Goal: Task Accomplishment & Management: Manage account settings

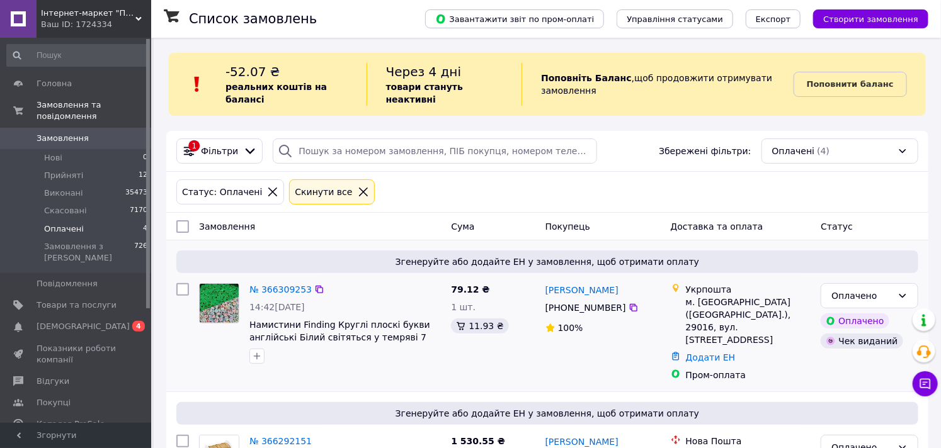
scroll to position [210, 0]
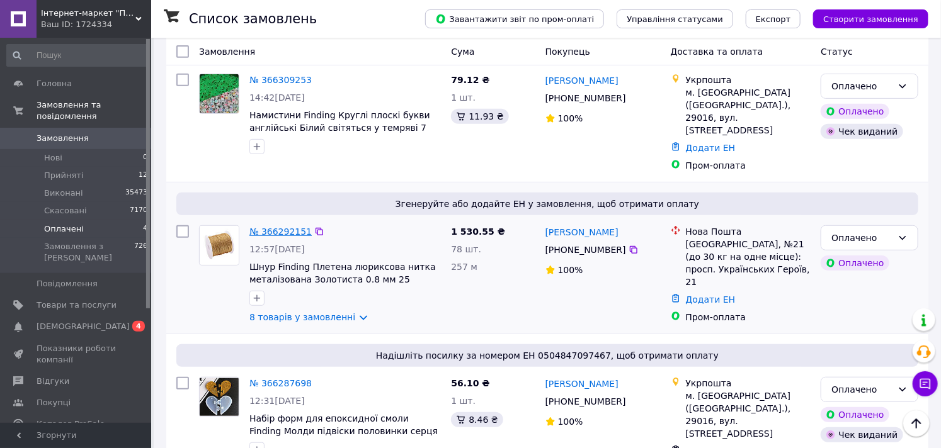
click at [278, 227] on link "№ 366292151" at bounding box center [280, 232] width 62 height 10
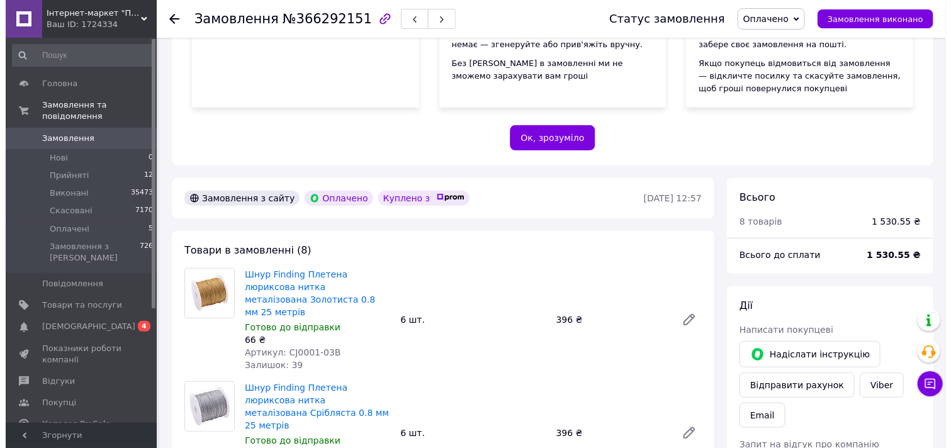
scroll to position [489, 0]
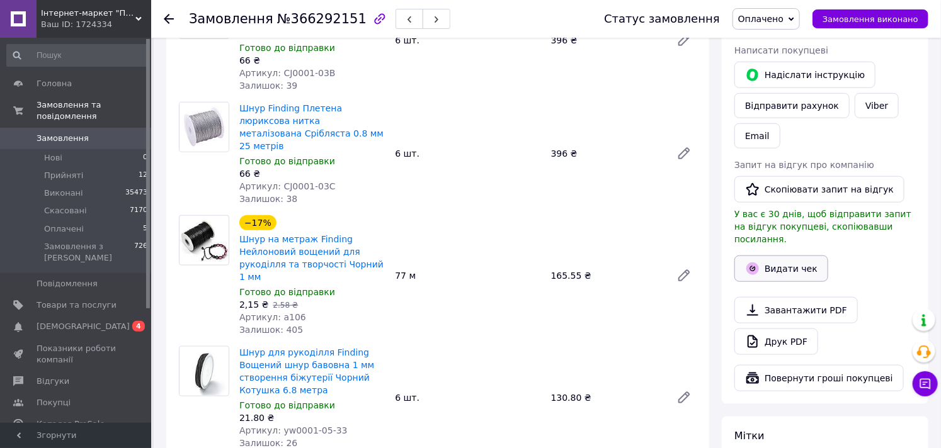
click at [779, 256] on button "Видати чек" at bounding box center [781, 269] width 94 height 26
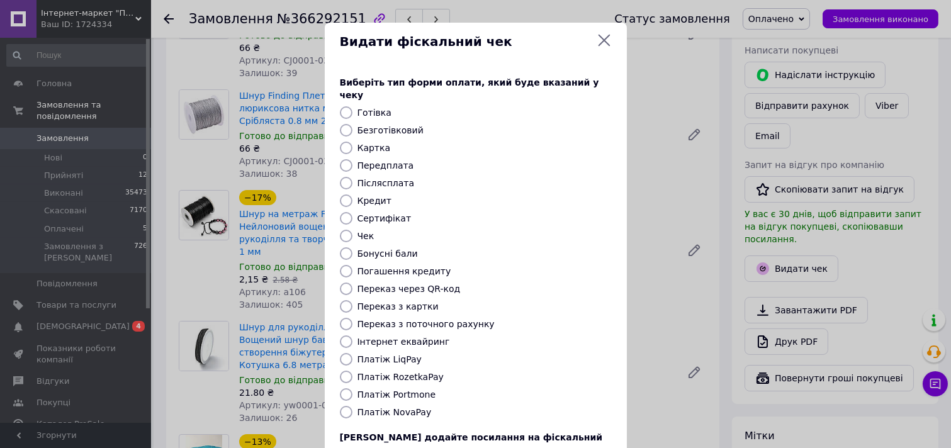
click at [399, 125] on label "Безготівковий" at bounding box center [391, 130] width 66 height 10
click at [353, 124] on input "Безготівковий" at bounding box center [346, 130] width 13 height 13
radio input "true"
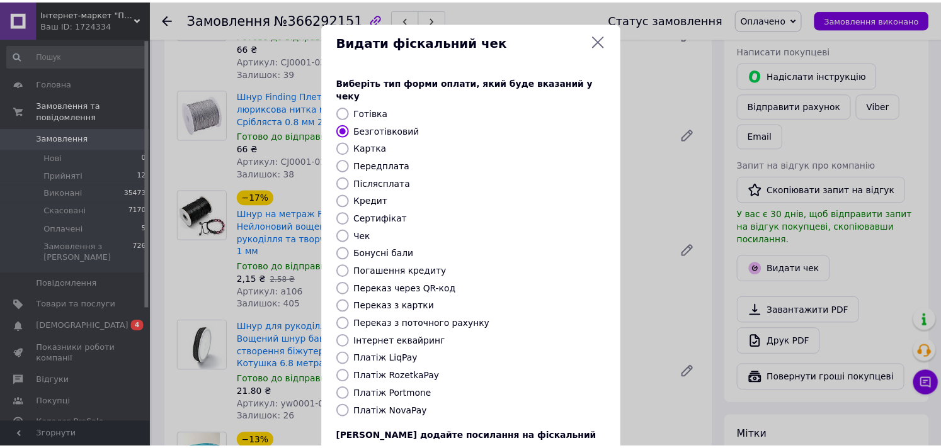
scroll to position [93, 0]
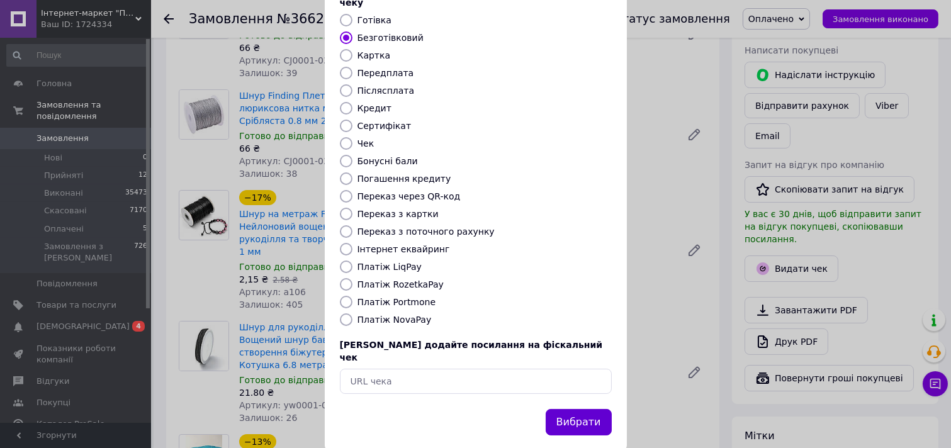
click at [575, 409] on button "Вибрати" at bounding box center [579, 422] width 66 height 27
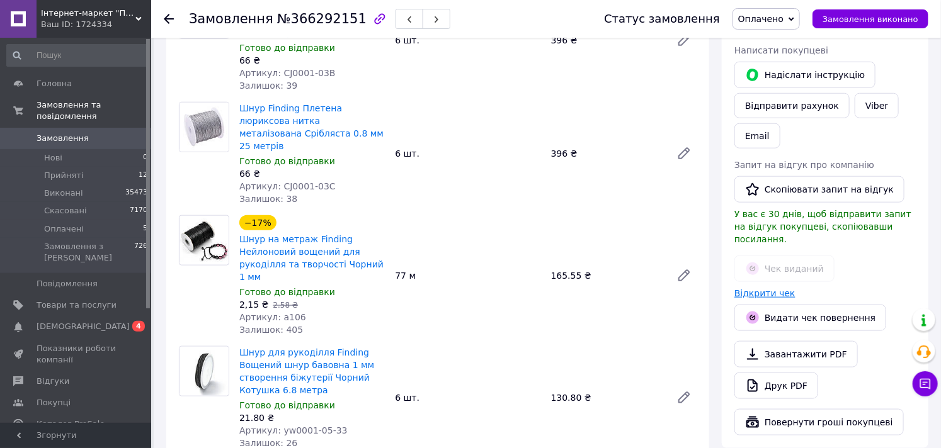
click at [754, 288] on link "Відкрити чек" at bounding box center [764, 293] width 61 height 10
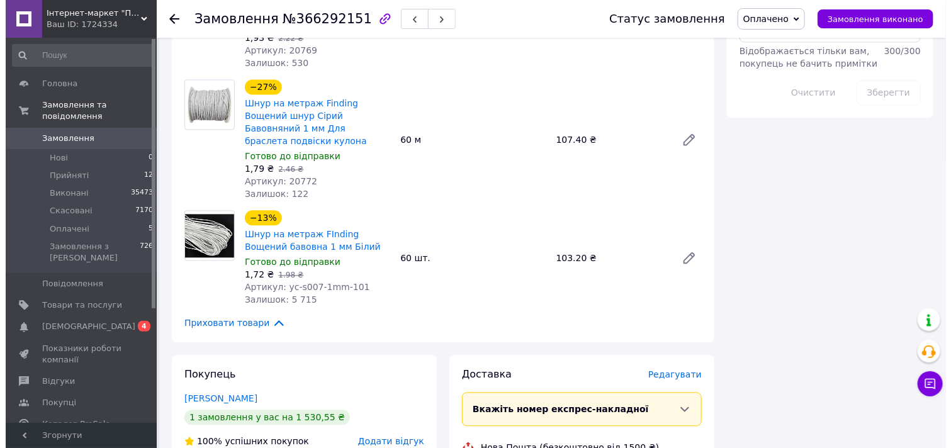
scroll to position [1329, 0]
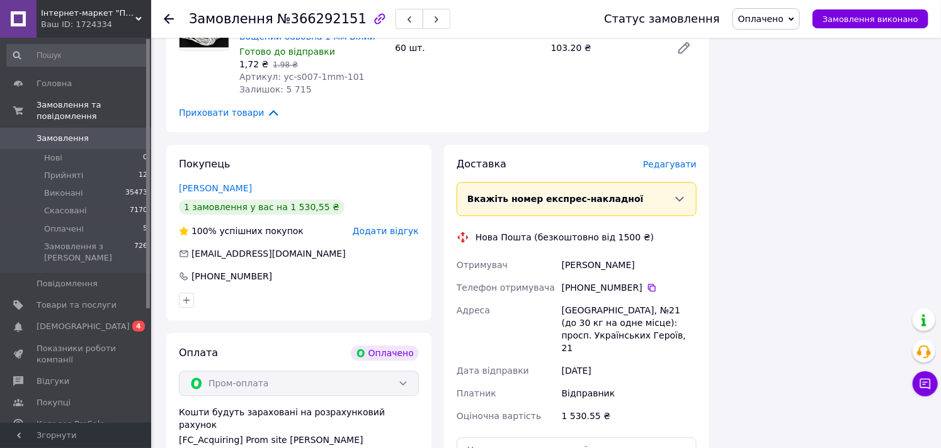
click at [688, 157] on div "Доставка Редагувати Вкажіть номер експрес-накладної Обов'язково введіть номер е…" at bounding box center [576, 353] width 240 height 392
click at [687, 159] on span "Редагувати" at bounding box center [670, 164] width 54 height 10
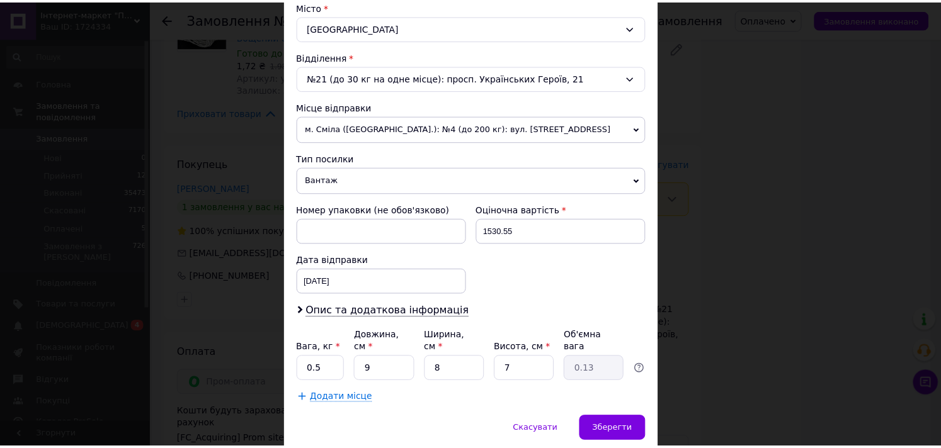
scroll to position [388, 0]
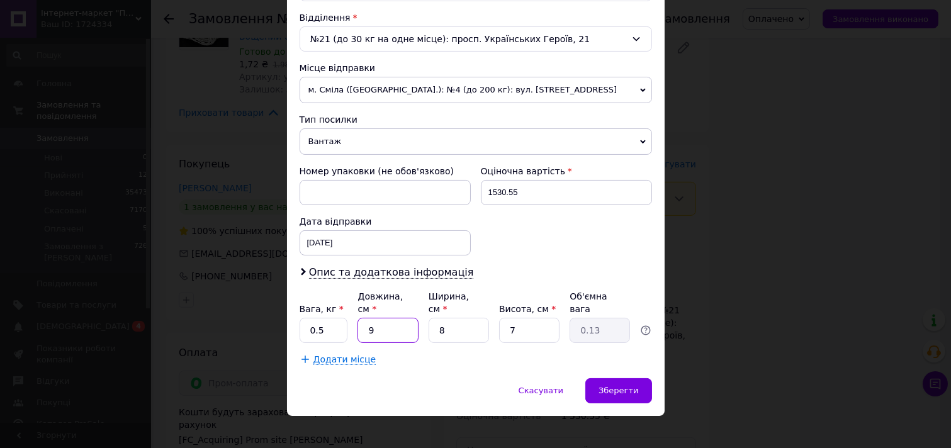
click at [370, 318] on input "9" at bounding box center [388, 330] width 60 height 25
click at [370, 319] on input "9" at bounding box center [388, 330] width 60 height 25
type input "3"
type input "0.1"
type input "33"
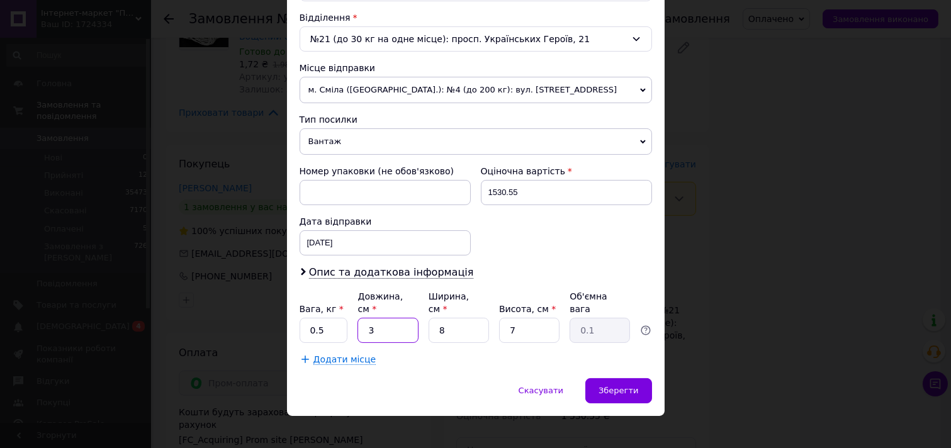
type input "0.46"
type input "33"
click at [477, 322] on input "8" at bounding box center [459, 330] width 60 height 25
type input "2"
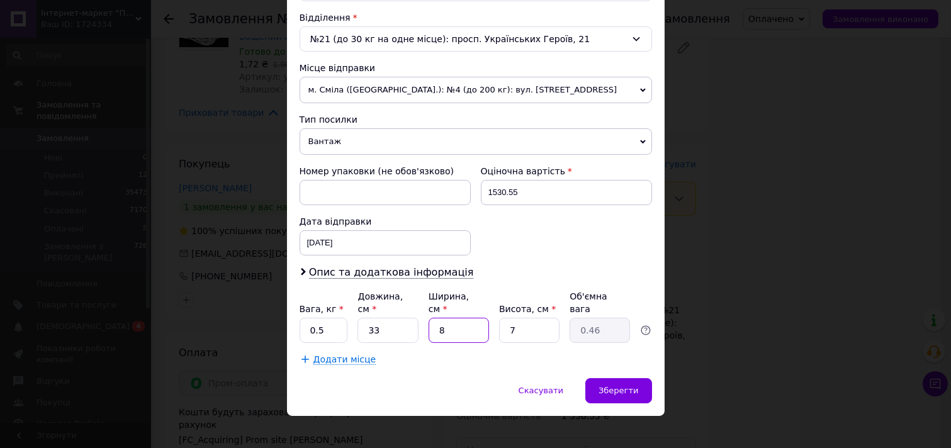
type input "0.12"
type input "28"
type input "1.62"
type input "28"
click at [534, 318] on input "7" at bounding box center [529, 330] width 60 height 25
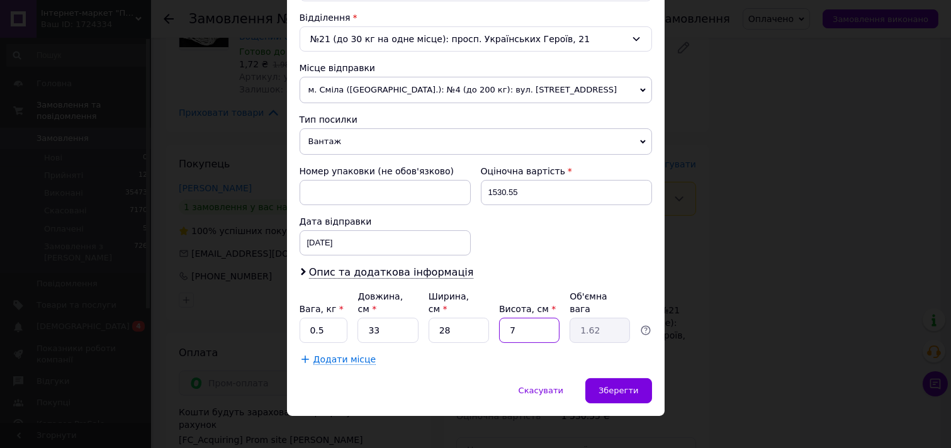
click at [533, 318] on input "7" at bounding box center [529, 330] width 60 height 25
type input "1"
type input "0.23"
type input "12"
type input "2.77"
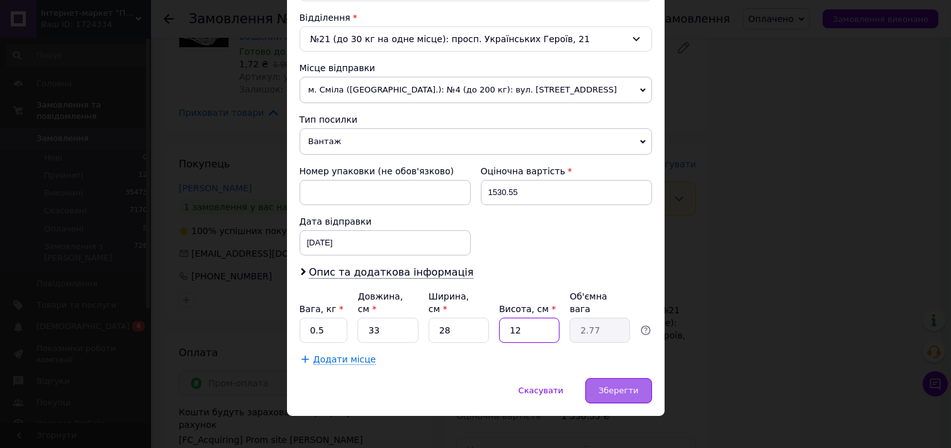
type input "12"
click at [605, 386] on span "Зберегти" at bounding box center [619, 390] width 40 height 9
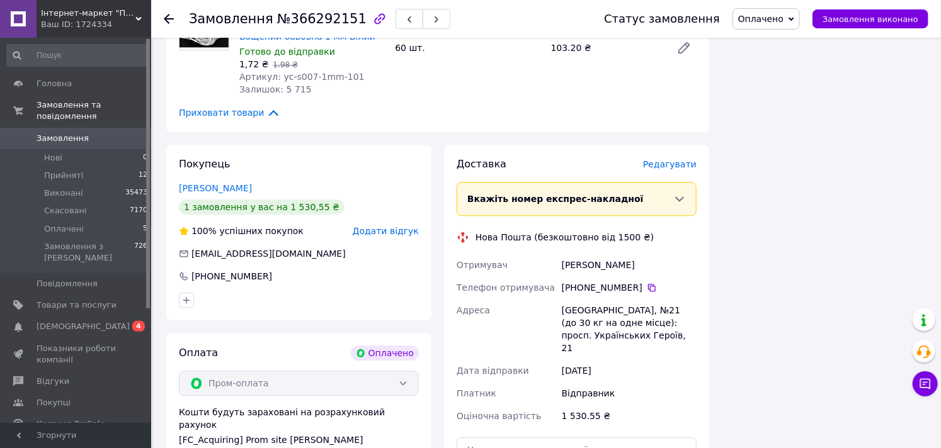
scroll to position [1609, 0]
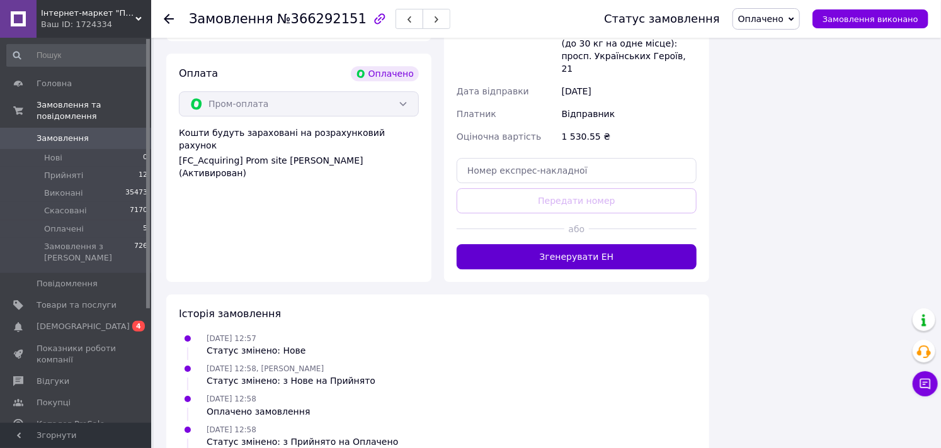
click at [584, 244] on button "Згенерувати ЕН" at bounding box center [576, 256] width 240 height 25
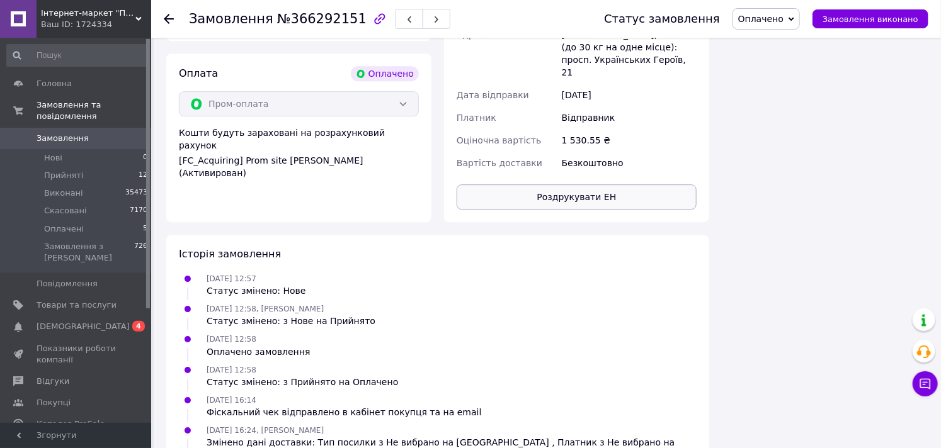
click at [580, 184] on button "Роздрукувати ЕН" at bounding box center [576, 196] width 240 height 25
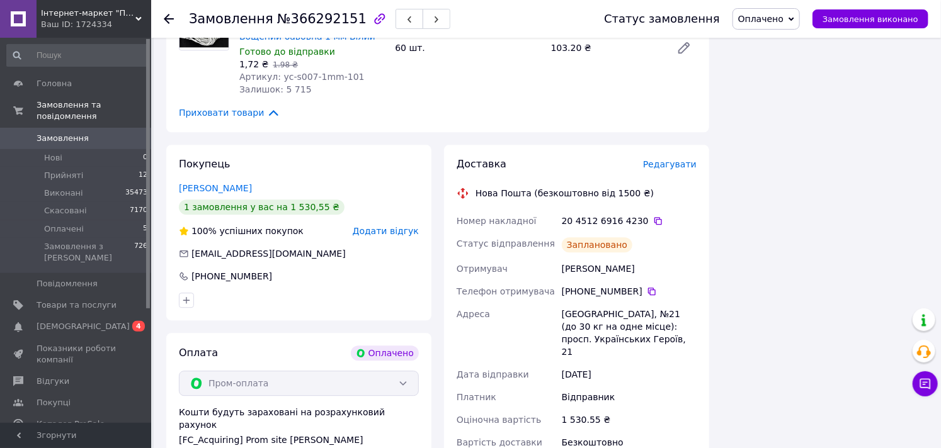
scroll to position [1259, 0]
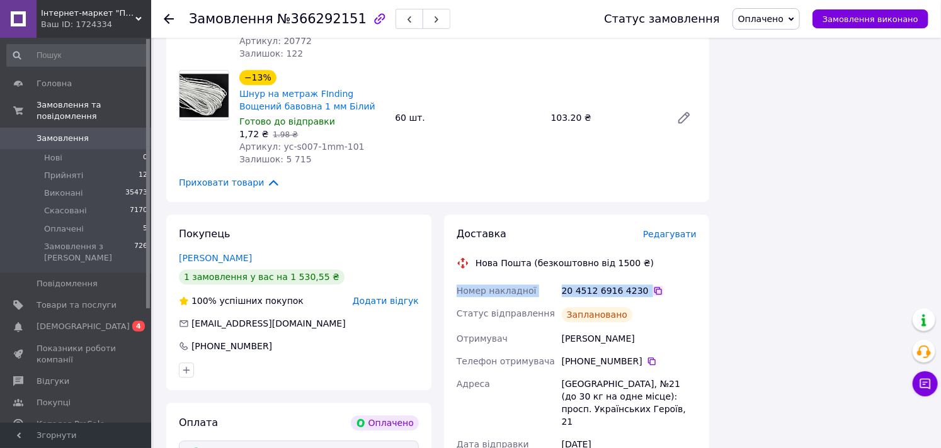
drag, startPoint x: 456, startPoint y: 235, endPoint x: 640, endPoint y: 238, distance: 183.9
click at [640, 280] on div "Номер накладної 20 4512 6916 4230   Статус відправлення Заплановано Отримувач П…" at bounding box center [576, 402] width 245 height 244
copy div "Номер накладної 20 4512 6916 4230"
click at [858, 23] on span "Замовлення виконано" at bounding box center [870, 18] width 96 height 9
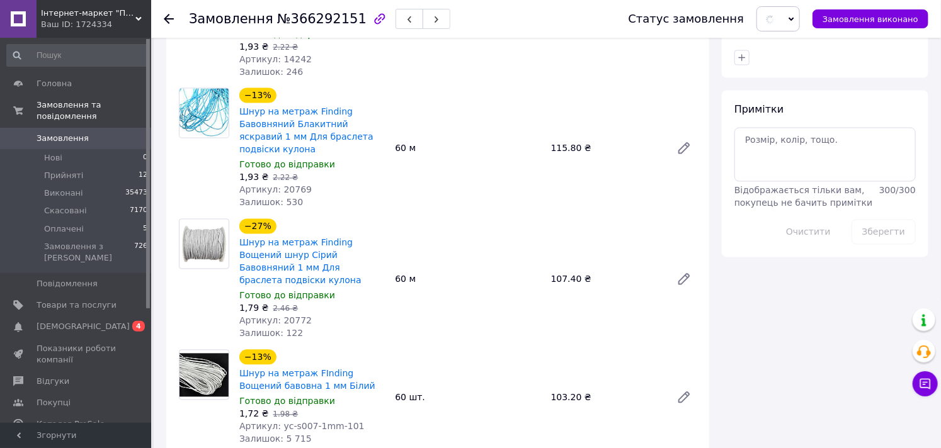
scroll to position [489, 0]
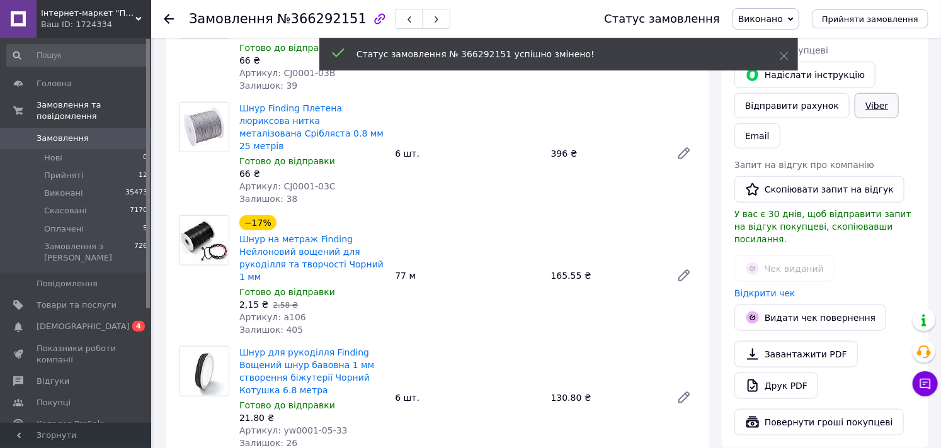
click at [866, 106] on link "Viber" at bounding box center [876, 105] width 44 height 25
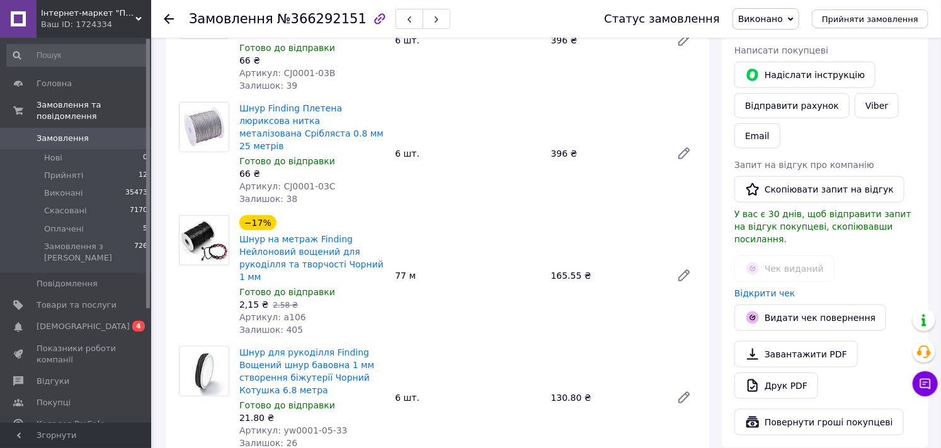
click at [851, 256] on div "Чек виданий" at bounding box center [825, 268] width 186 height 31
click at [64, 224] on span "Оплачені" at bounding box center [64, 229] width 40 height 11
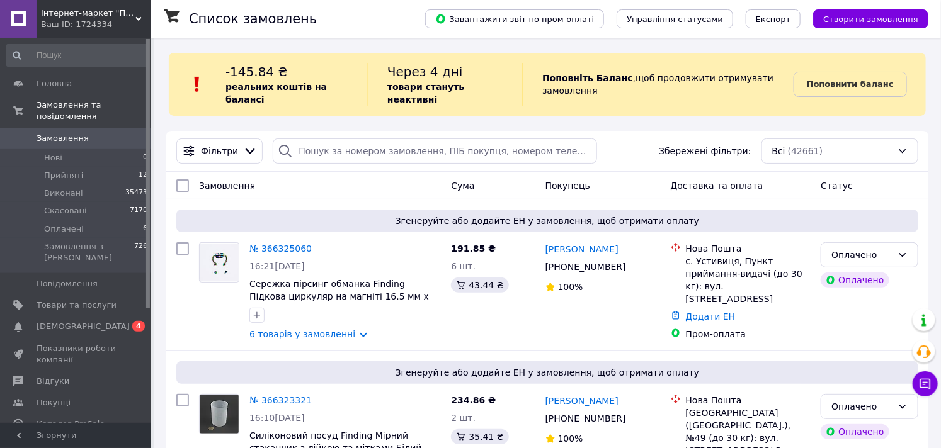
scroll to position [70, 0]
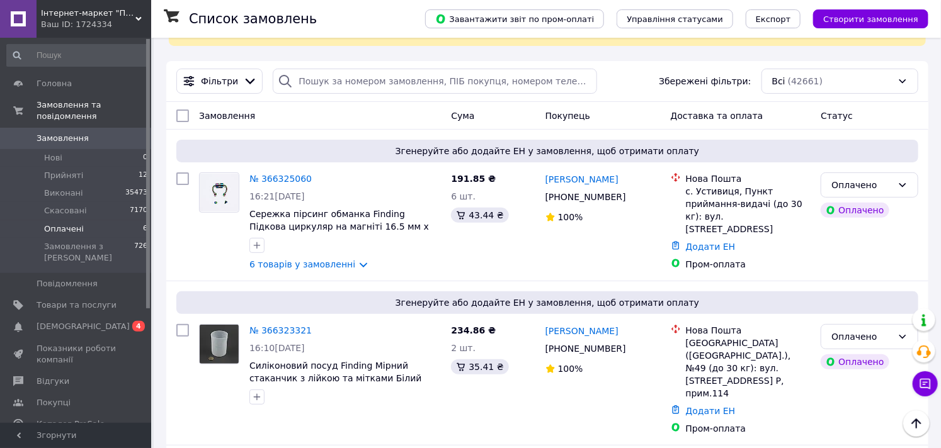
click at [77, 224] on span "Оплачені" at bounding box center [64, 229] width 40 height 11
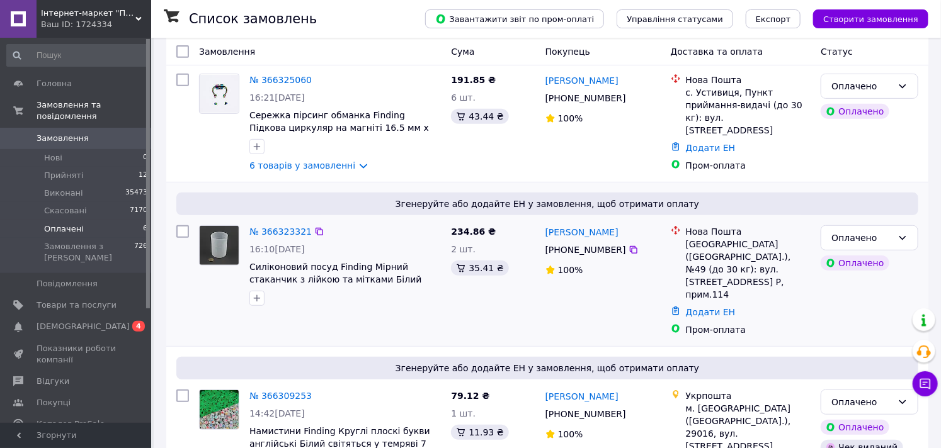
scroll to position [280, 0]
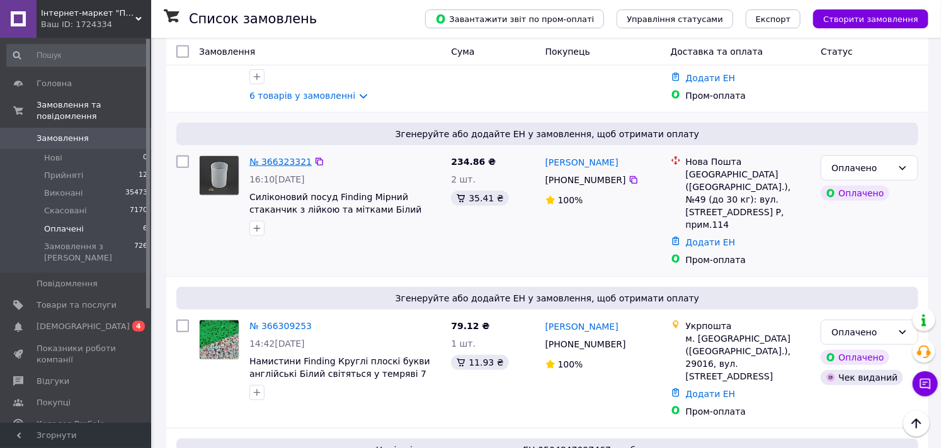
click at [286, 161] on link "№ 366323321" at bounding box center [280, 162] width 62 height 10
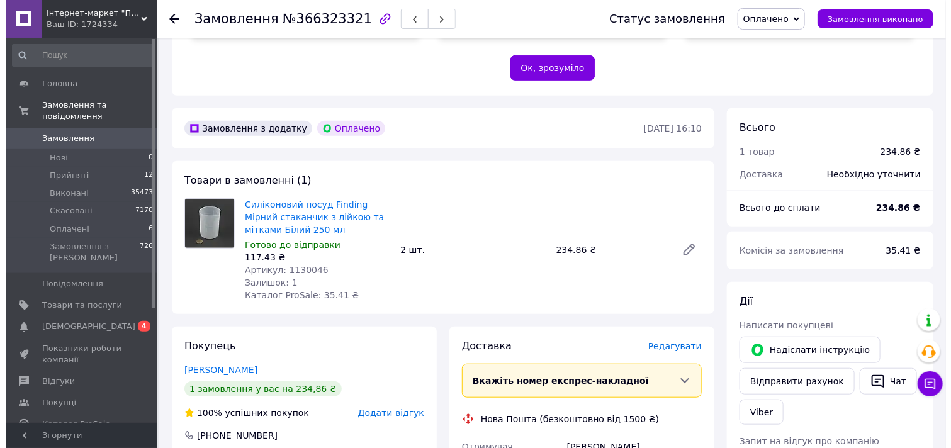
scroll to position [489, 0]
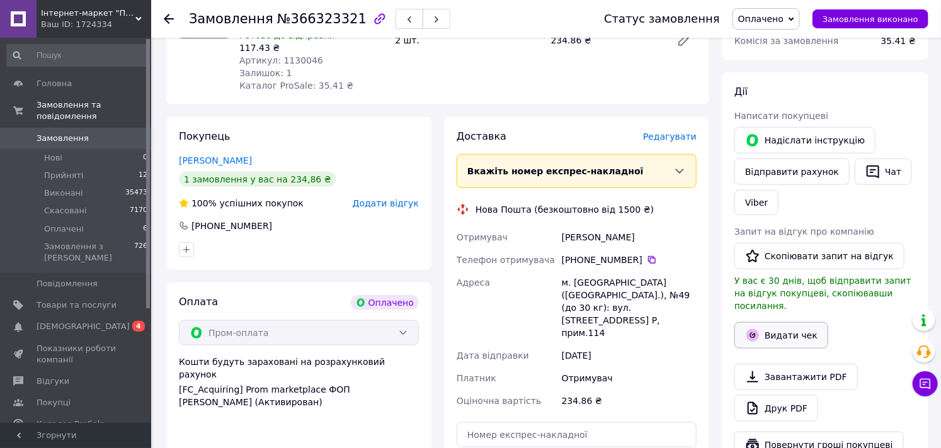
click at [797, 329] on button "Видати чек" at bounding box center [781, 335] width 94 height 26
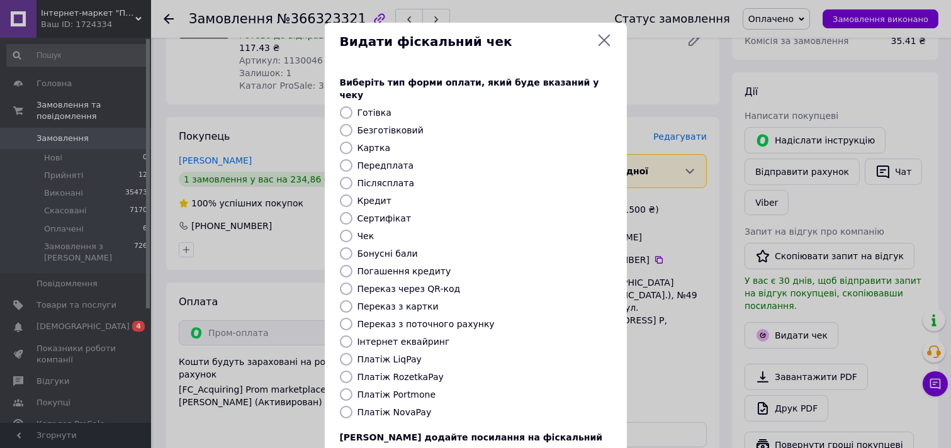
click at [373, 125] on label "Безготівковий" at bounding box center [391, 130] width 66 height 10
click at [353, 124] on input "Безготівковий" at bounding box center [346, 130] width 13 height 13
radio input "true"
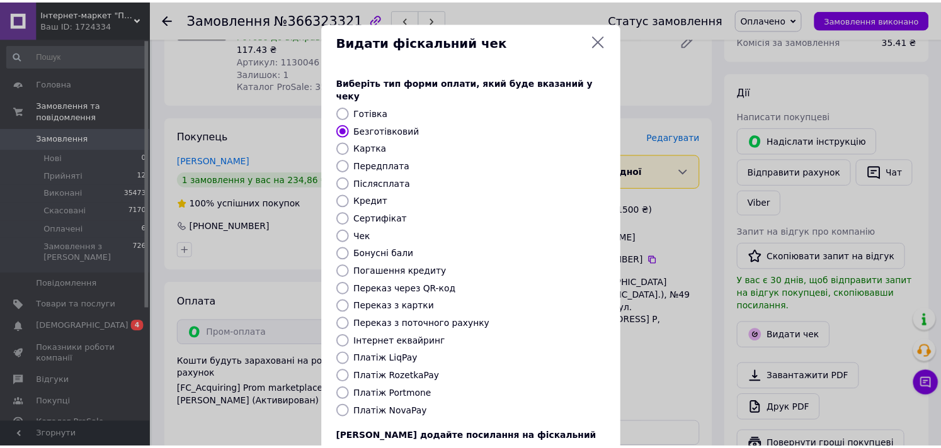
scroll to position [93, 0]
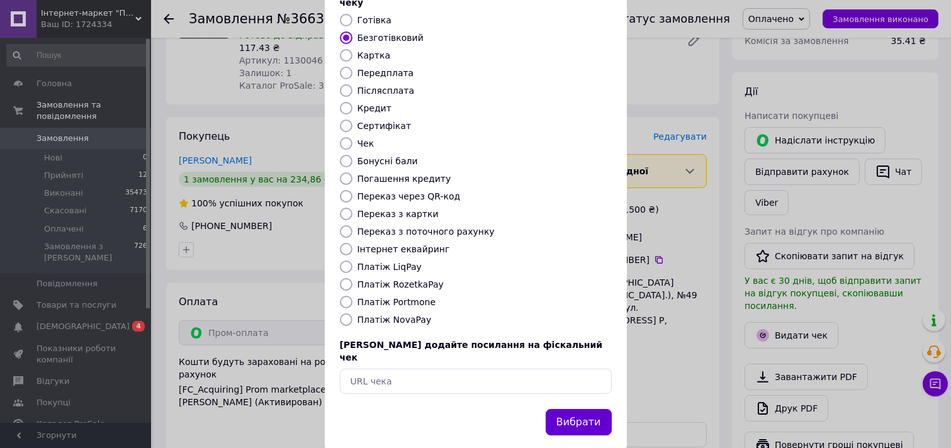
click at [584, 409] on button "Вибрати" at bounding box center [579, 422] width 66 height 27
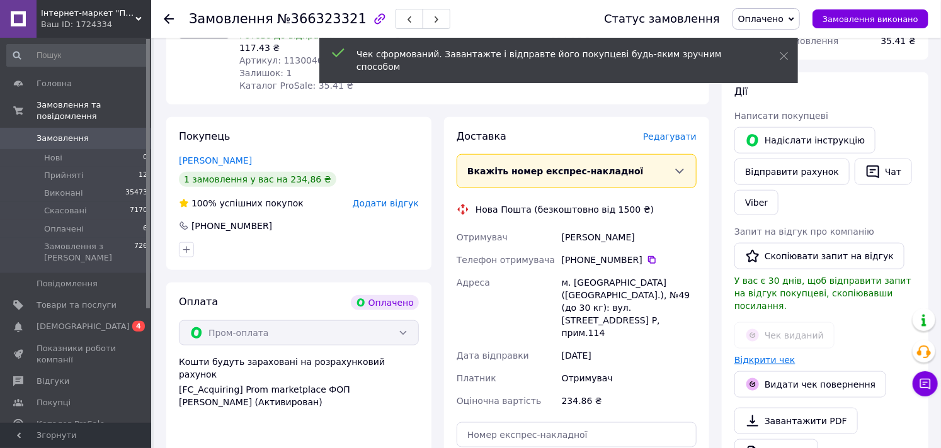
click at [773, 355] on link "Відкрити чек" at bounding box center [764, 360] width 61 height 10
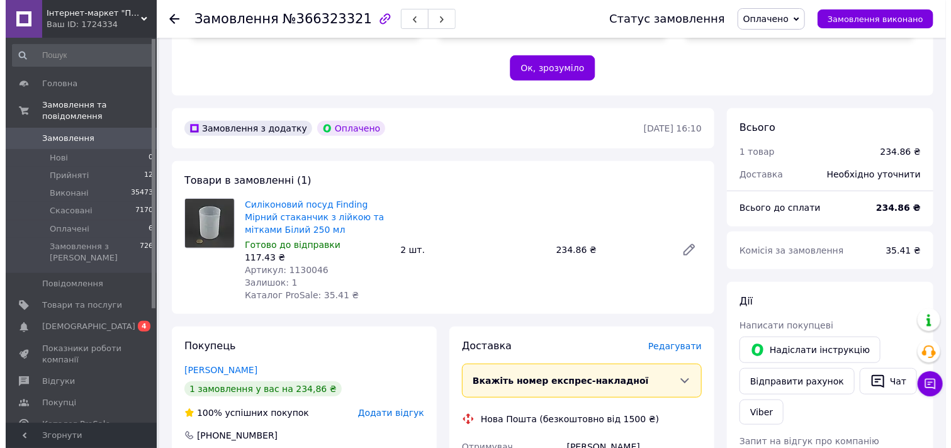
scroll to position [559, 0]
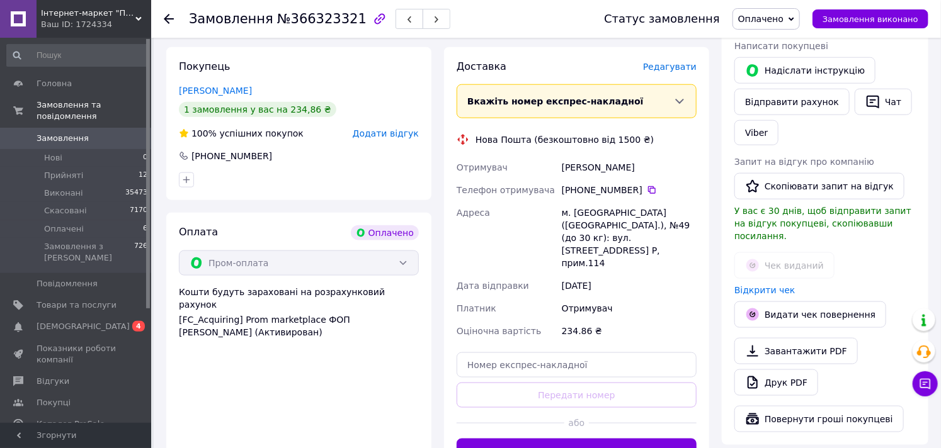
click at [683, 63] on span "Редагувати" at bounding box center [670, 67] width 54 height 10
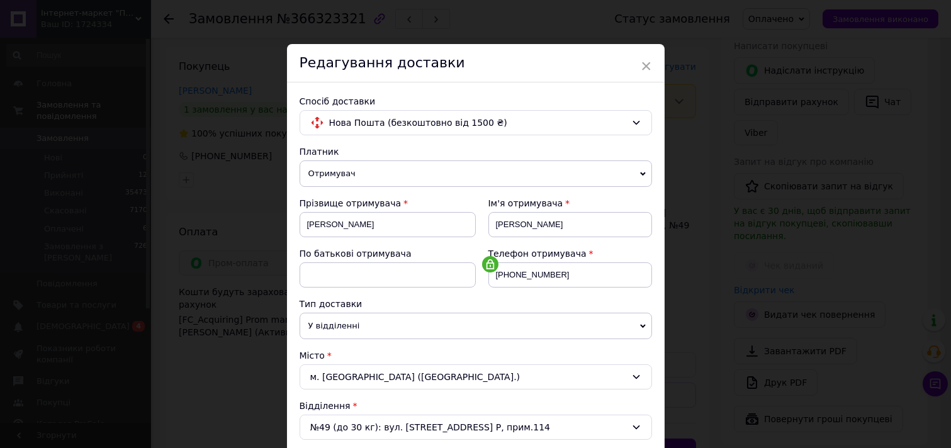
scroll to position [280, 0]
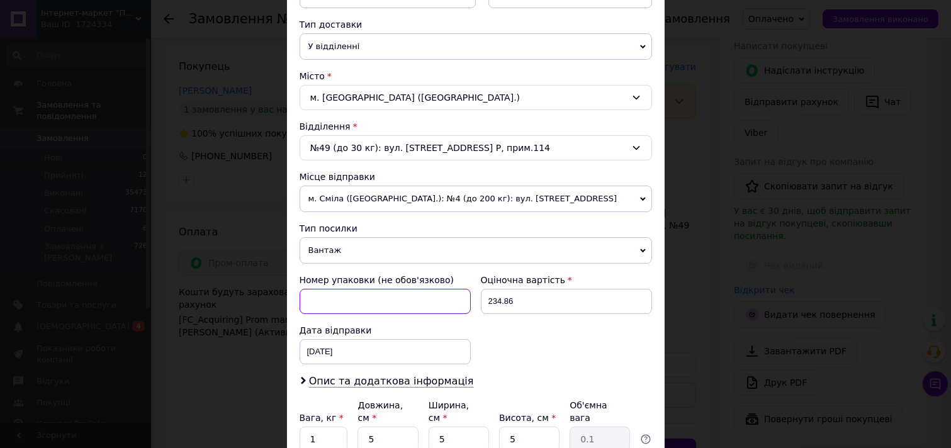
click at [419, 290] on input at bounding box center [385, 301] width 171 height 25
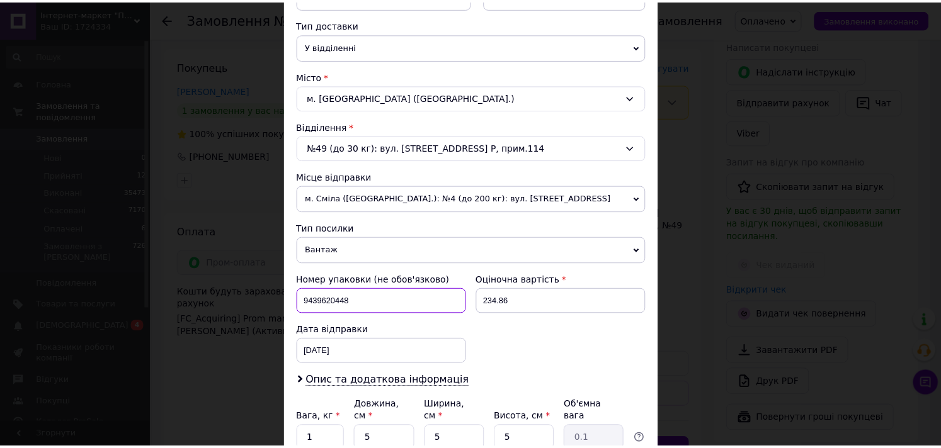
scroll to position [388, 0]
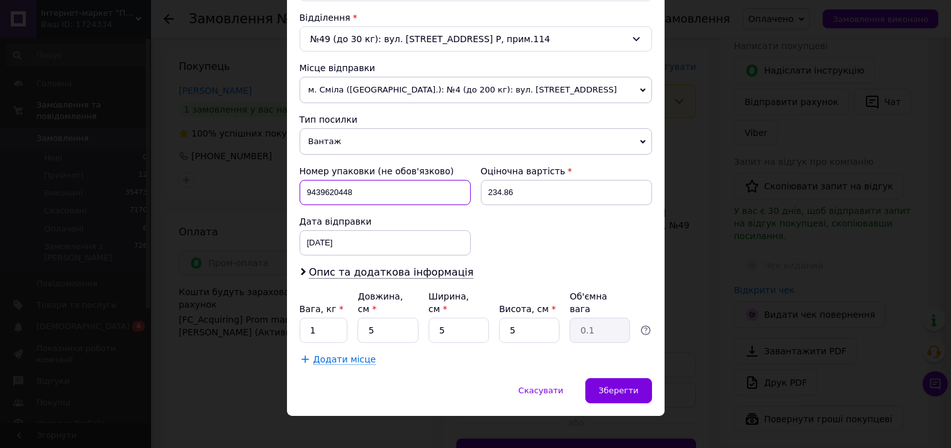
type input "9439620448"
click at [326, 325] on input "1" at bounding box center [324, 330] width 48 height 25
type input "0.5"
click at [633, 386] on span "Зберегти" at bounding box center [619, 390] width 40 height 9
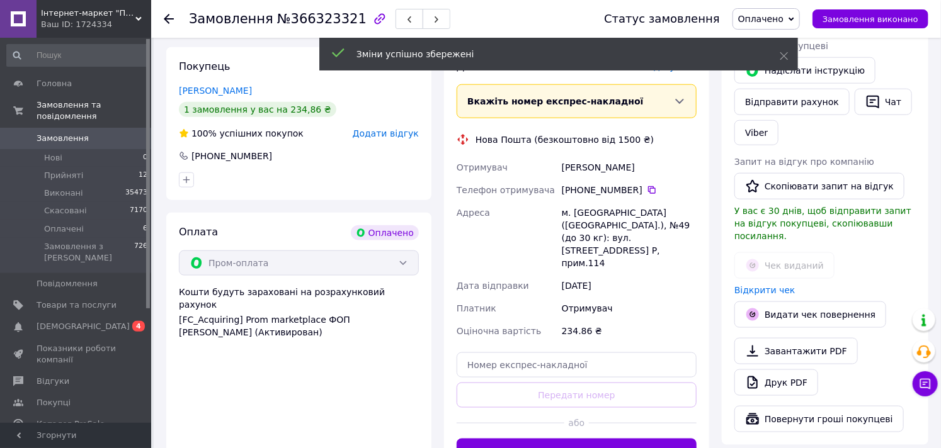
scroll to position [769, 0]
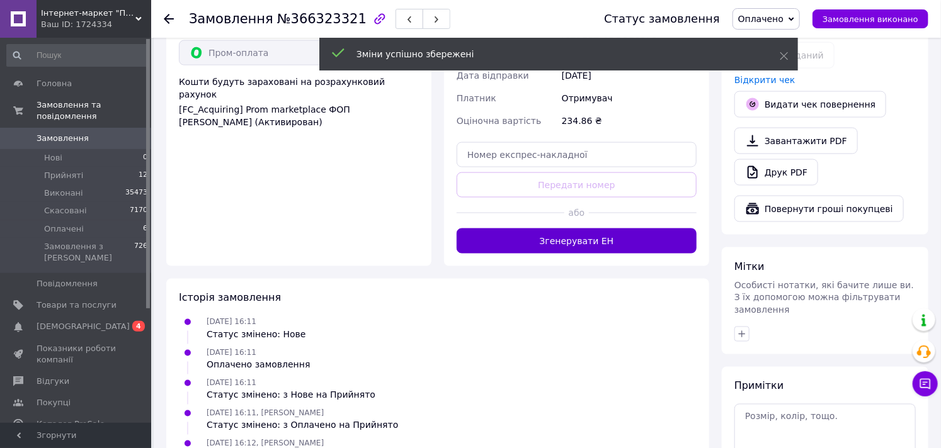
click at [606, 229] on button "Згенерувати ЕН" at bounding box center [576, 241] width 240 height 25
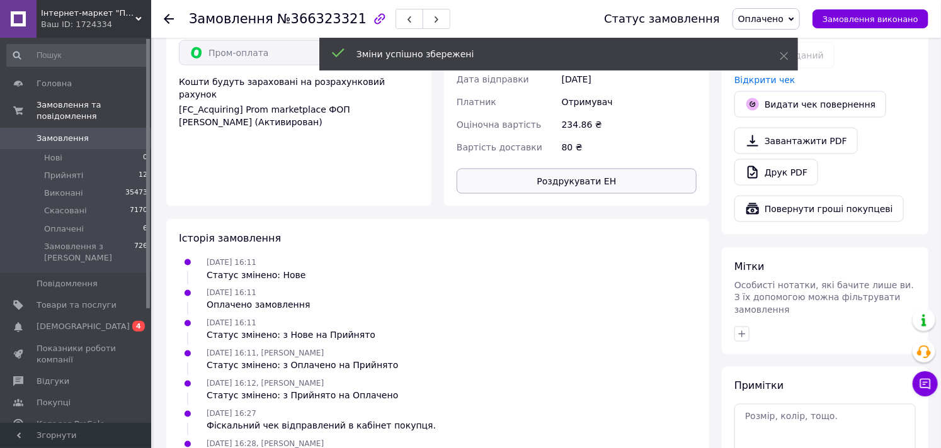
click at [591, 169] on button "Роздрукувати ЕН" at bounding box center [576, 181] width 240 height 25
click at [596, 169] on button "Роздрукувати ЕН" at bounding box center [576, 181] width 240 height 25
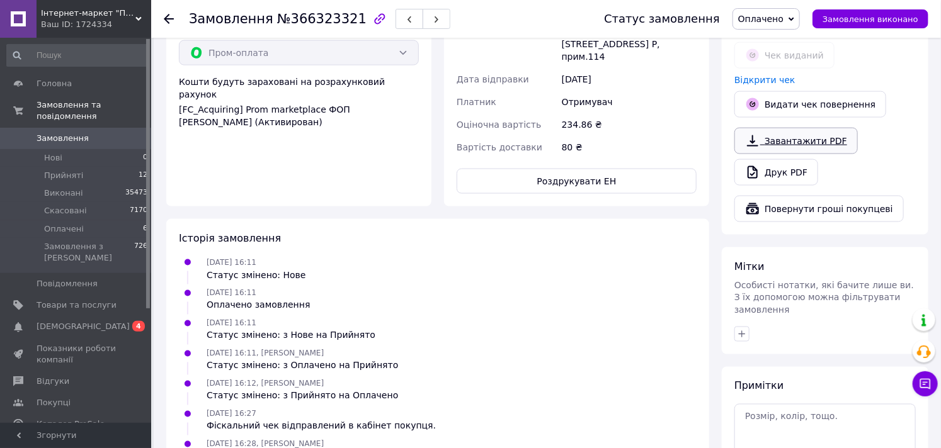
click at [859, 24] on button "Замовлення виконано" at bounding box center [870, 18] width 116 height 19
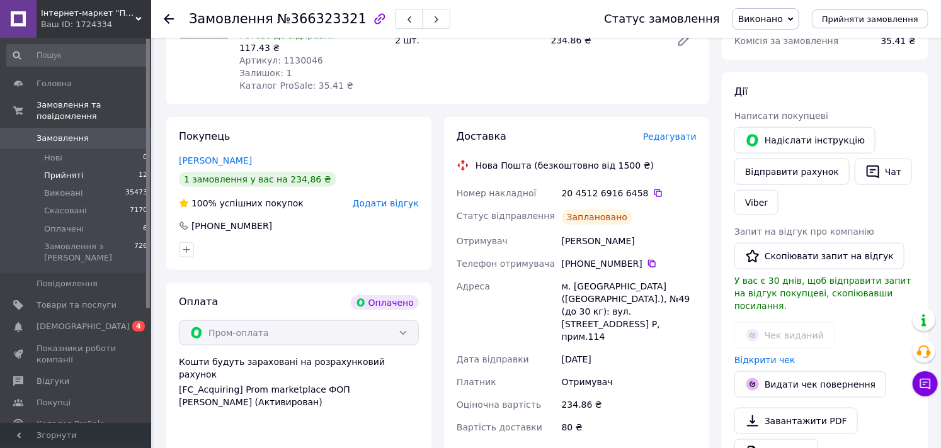
click at [95, 167] on li "Прийняті 12" at bounding box center [77, 176] width 155 height 18
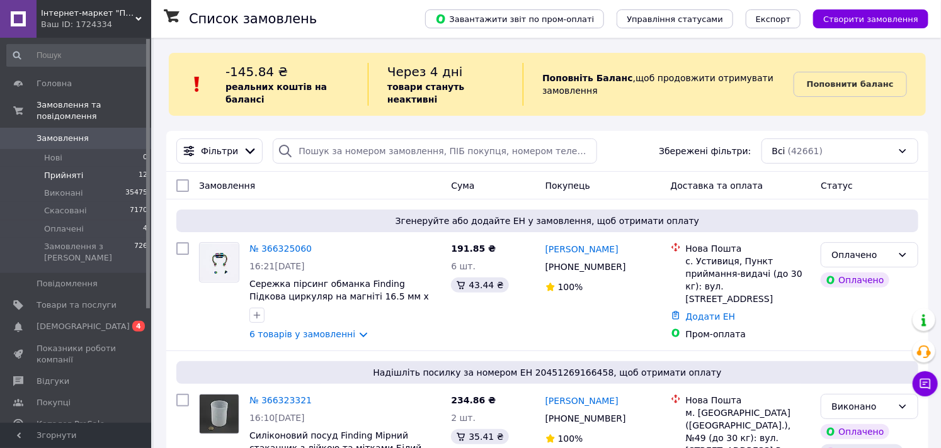
click at [43, 167] on li "Прийняті 12" at bounding box center [77, 176] width 155 height 18
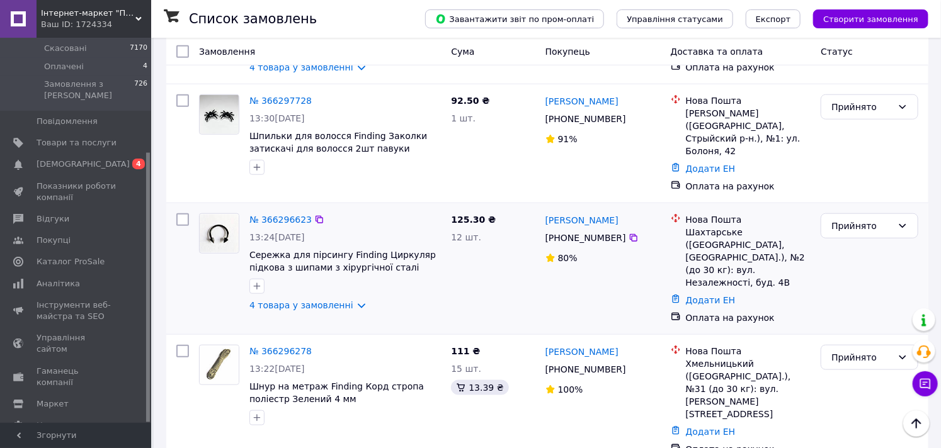
scroll to position [559, 0]
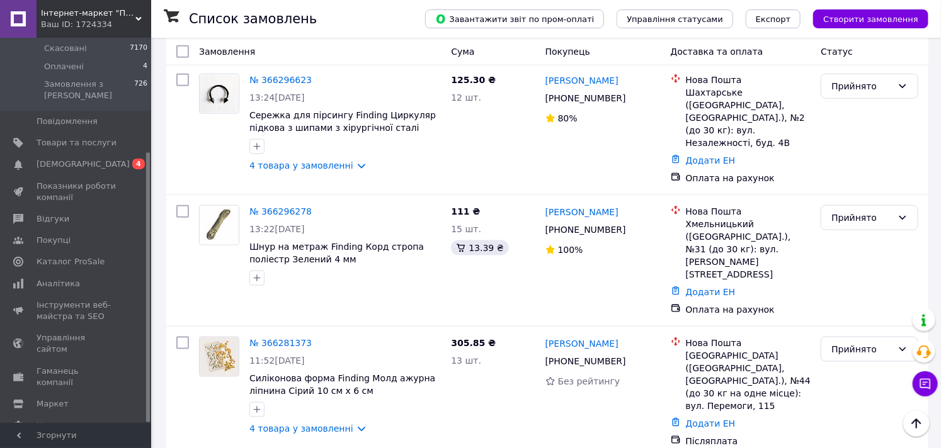
click at [281, 207] on link "№ 366296278" at bounding box center [280, 212] width 62 height 10
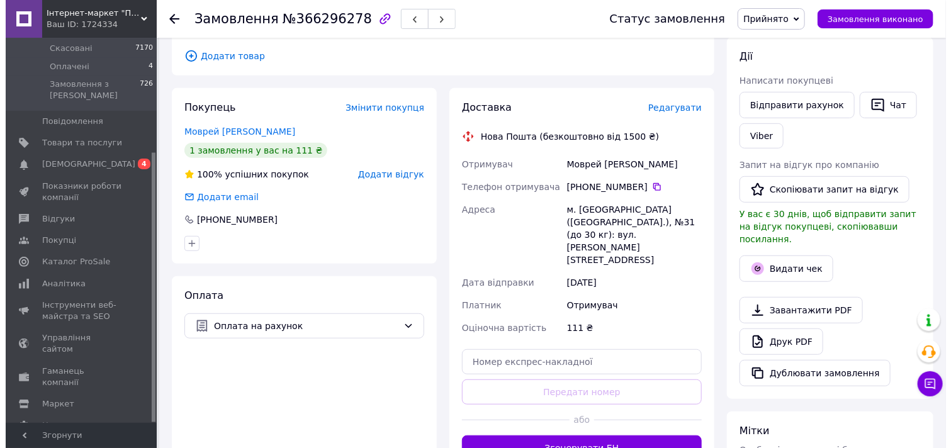
scroll to position [280, 0]
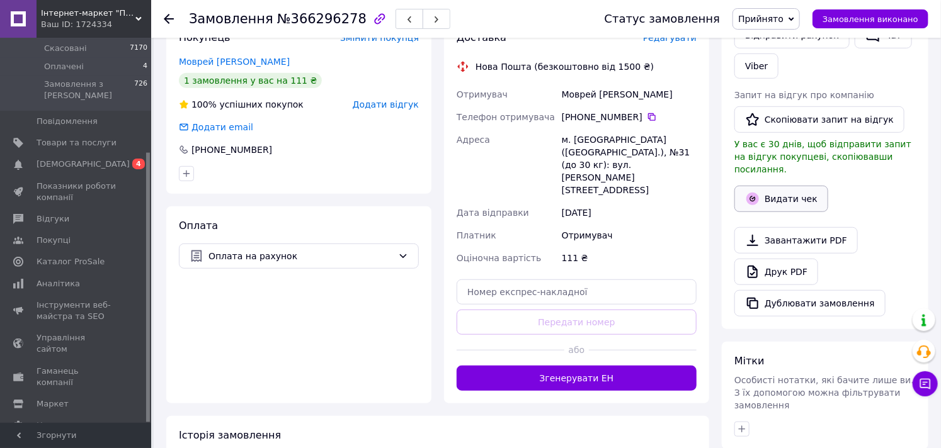
click at [781, 187] on button "Видати чек" at bounding box center [781, 199] width 94 height 26
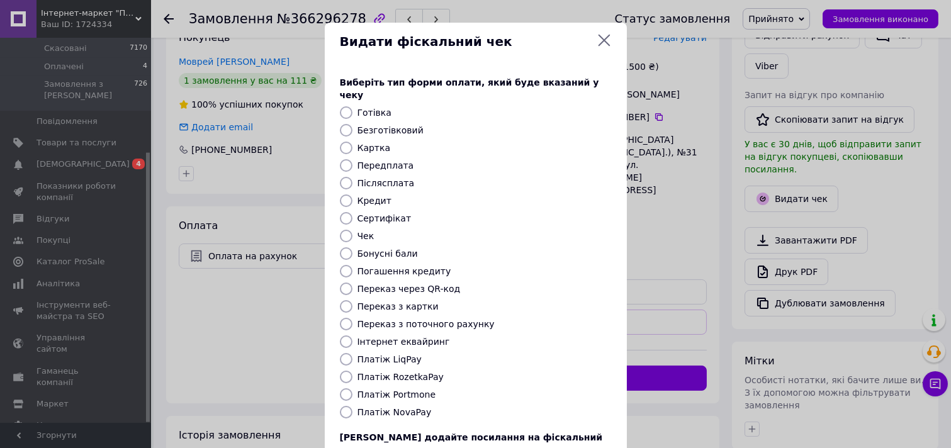
click at [405, 125] on label "Безготівковий" at bounding box center [391, 130] width 66 height 10
click at [353, 124] on input "Безготівковий" at bounding box center [346, 130] width 13 height 13
radio input "true"
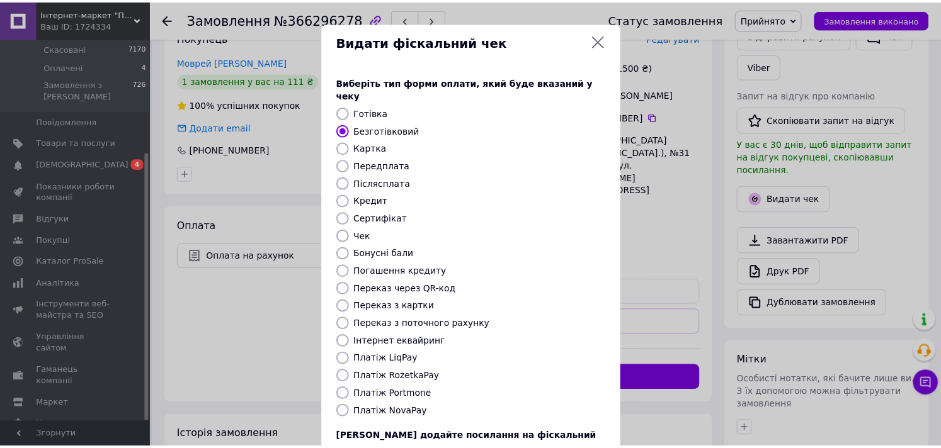
scroll to position [93, 0]
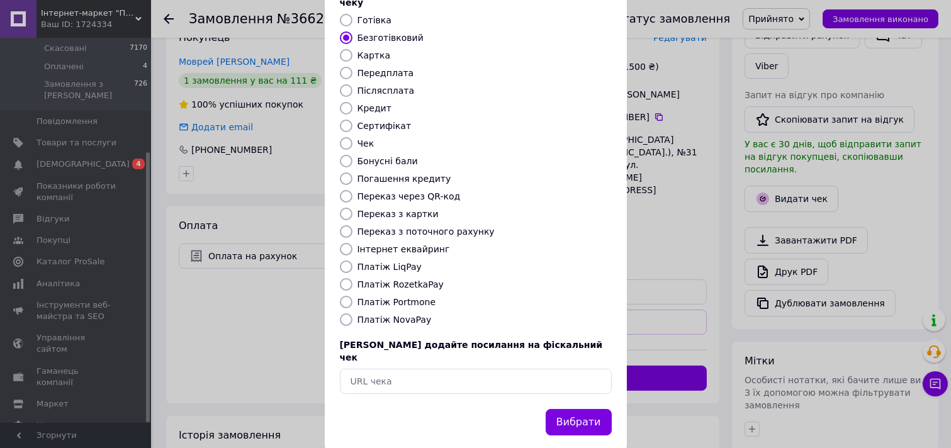
click at [600, 409] on button "Вибрати" at bounding box center [579, 422] width 66 height 27
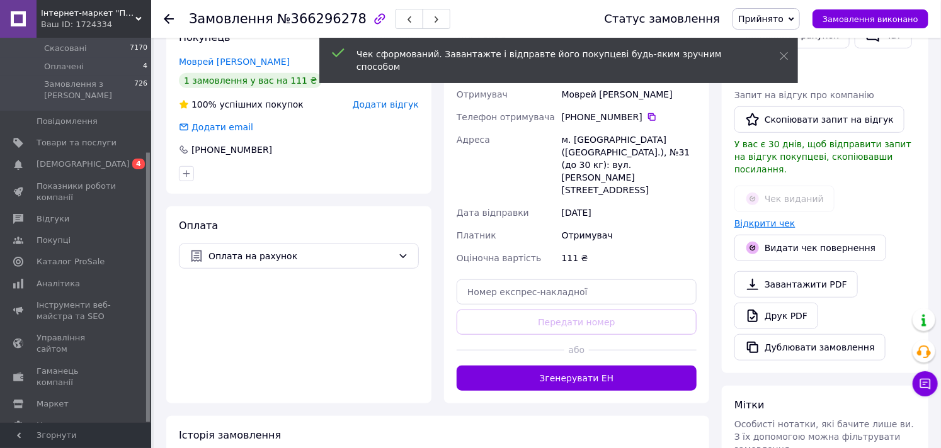
click at [781, 218] on link "Відкрити чек" at bounding box center [764, 223] width 61 height 10
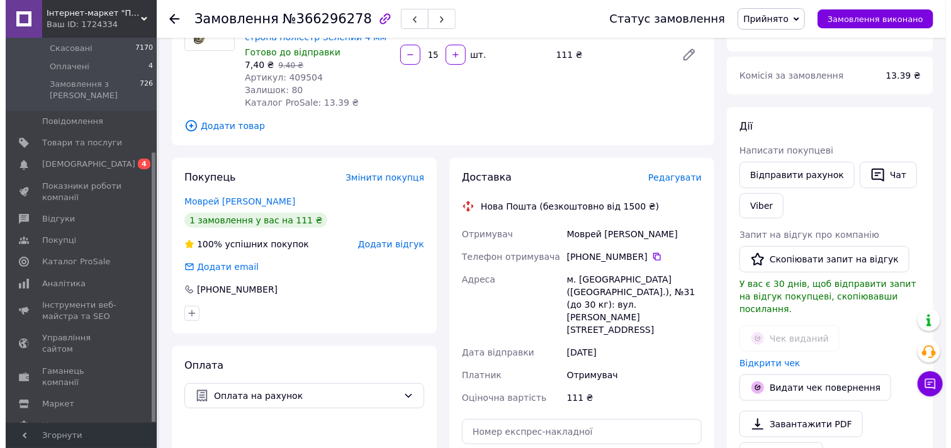
scroll to position [210, 0]
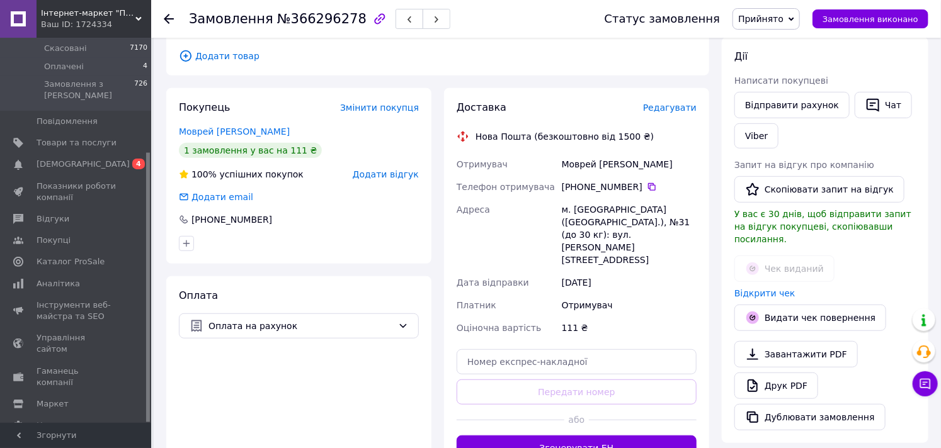
click at [684, 111] on span "Редагувати" at bounding box center [670, 108] width 54 height 10
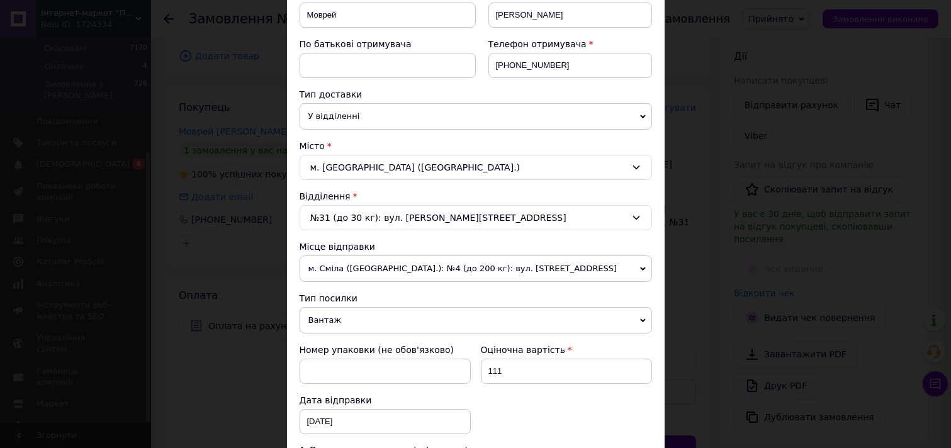
scroll to position [342, 0]
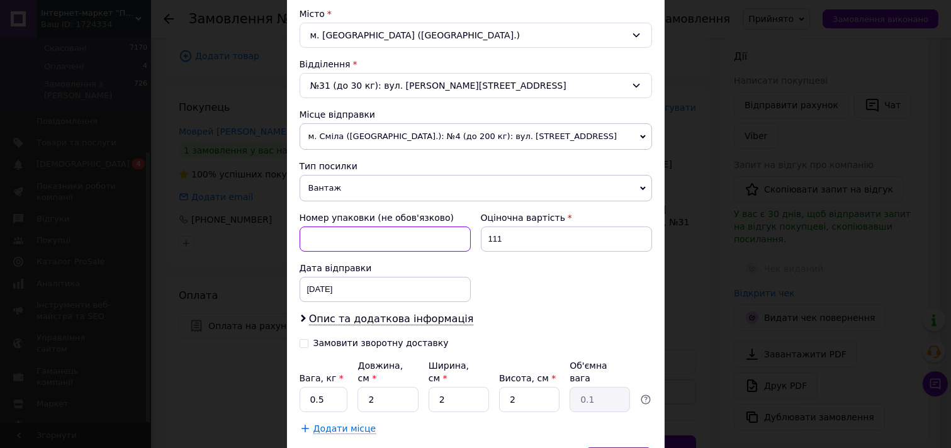
click at [443, 237] on input at bounding box center [385, 239] width 171 height 25
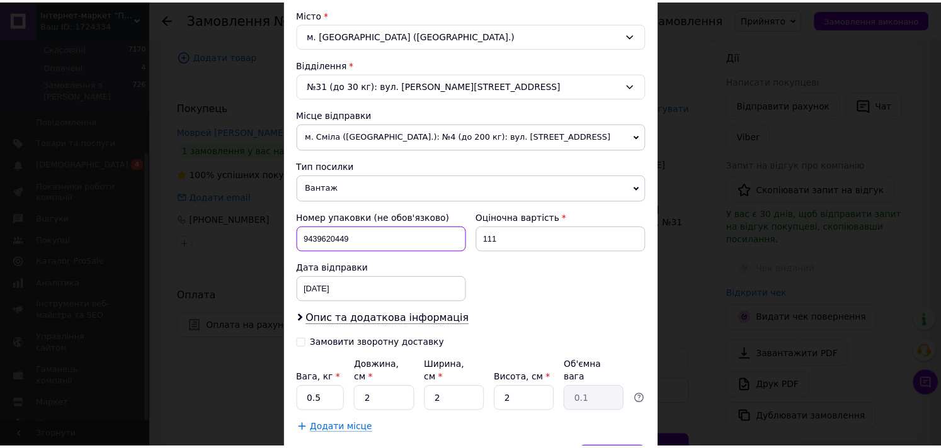
scroll to position [412, 0]
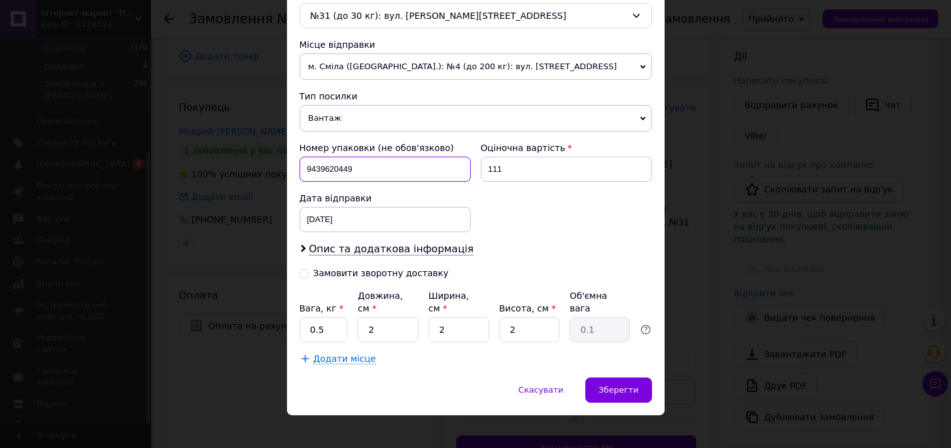
type input "9439620449"
click at [401, 317] on input "2" at bounding box center [388, 329] width 60 height 25
type input "5"
click at [453, 317] on input "2" at bounding box center [459, 329] width 60 height 25
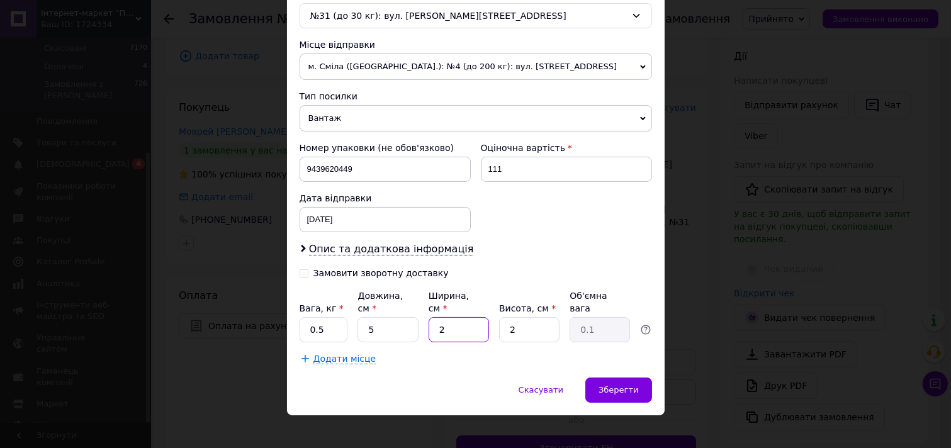
click at [453, 317] on input "2" at bounding box center [459, 329] width 60 height 25
type input "5"
click at [552, 319] on input "2" at bounding box center [529, 329] width 60 height 25
type input "5"
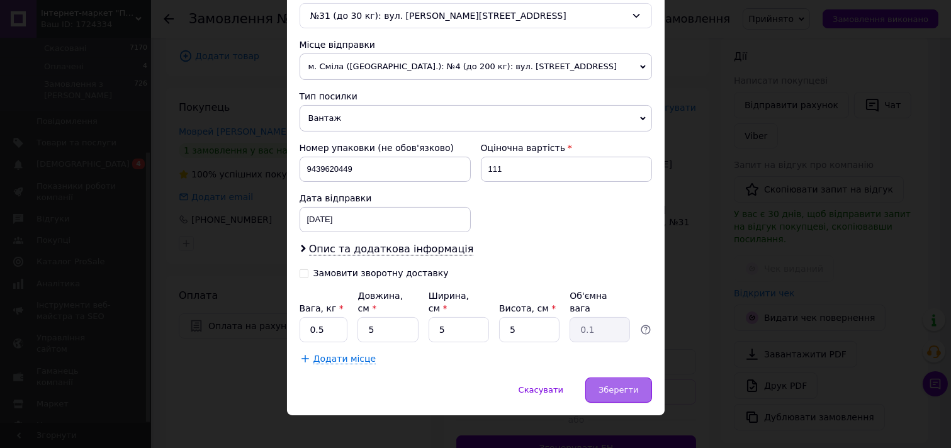
click at [597, 379] on div "Зберегти" at bounding box center [619, 390] width 66 height 25
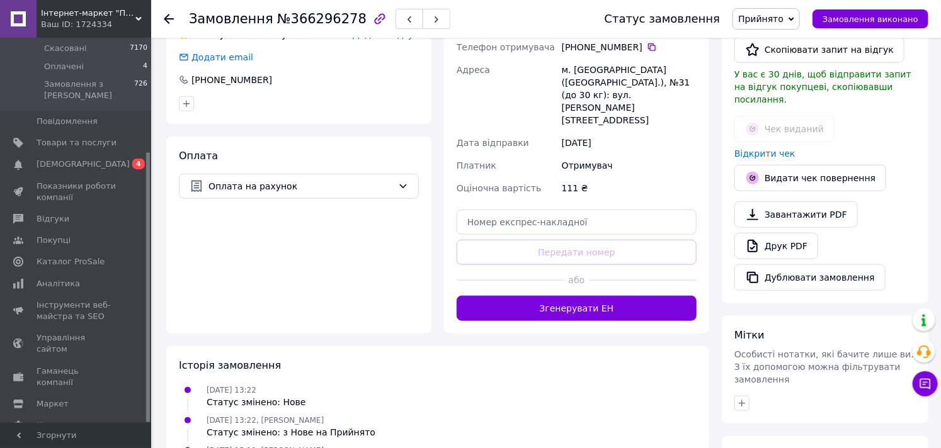
scroll to position [419, 0]
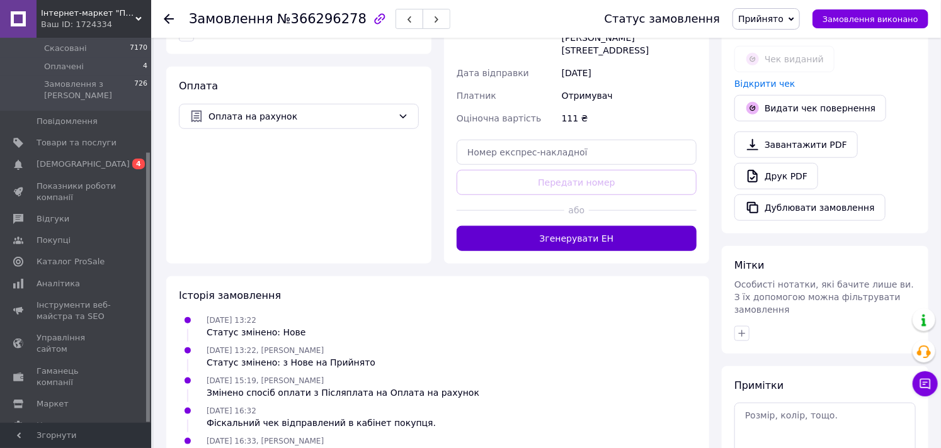
click at [641, 226] on button "Згенерувати ЕН" at bounding box center [576, 238] width 240 height 25
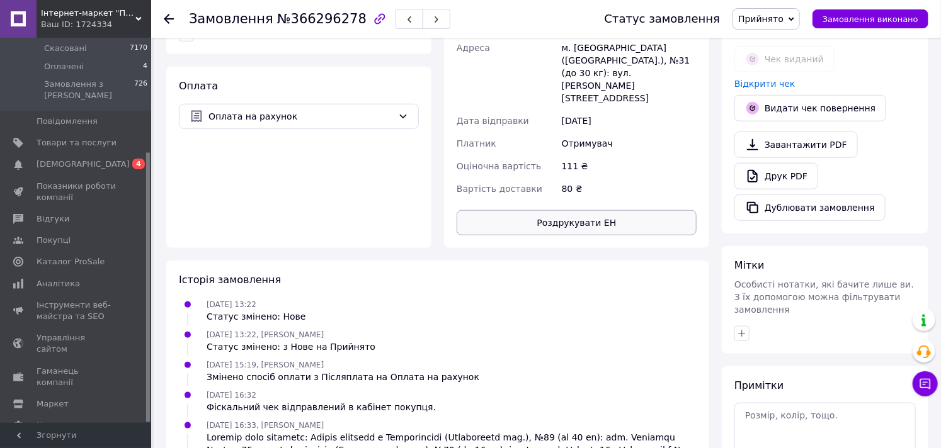
click at [632, 210] on button "Роздрукувати ЕН" at bounding box center [576, 222] width 240 height 25
click at [917, 26] on button "Замовлення виконано" at bounding box center [870, 18] width 116 height 19
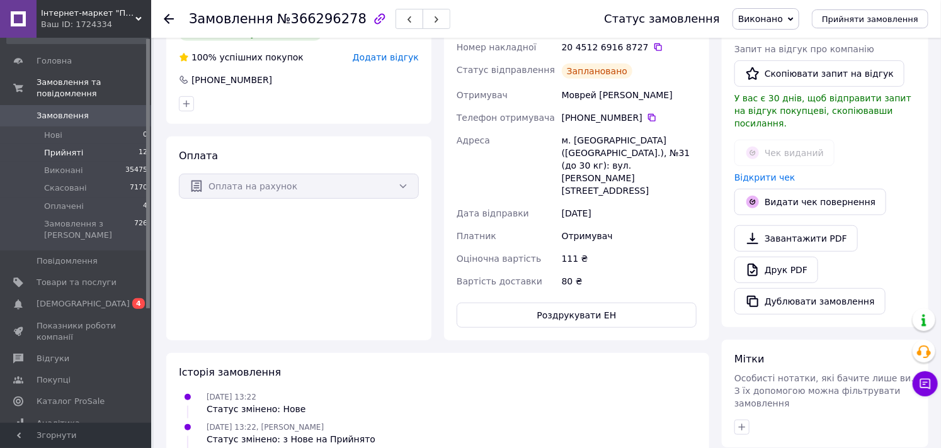
scroll to position [0, 0]
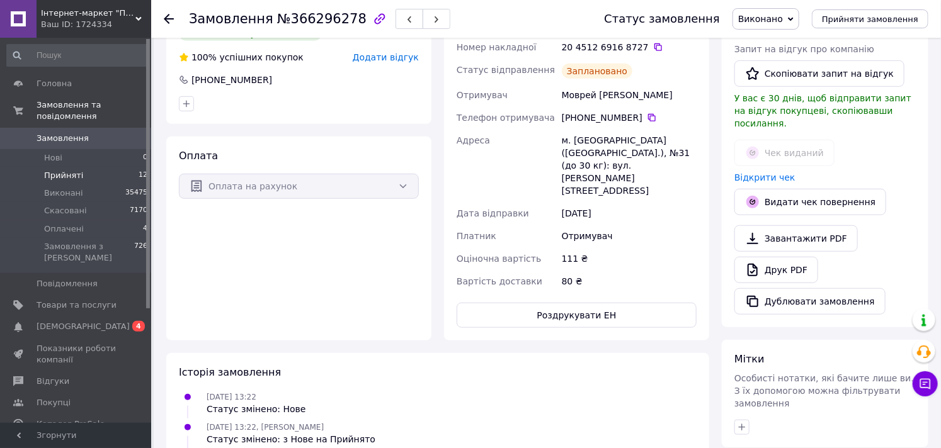
click at [67, 170] on span "Прийняті" at bounding box center [63, 175] width 39 height 11
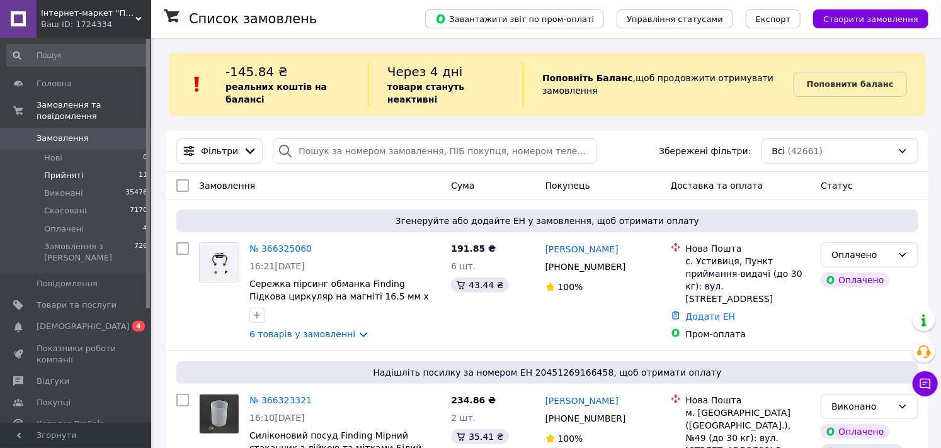
click at [89, 167] on li "Прийняті 11" at bounding box center [77, 176] width 155 height 18
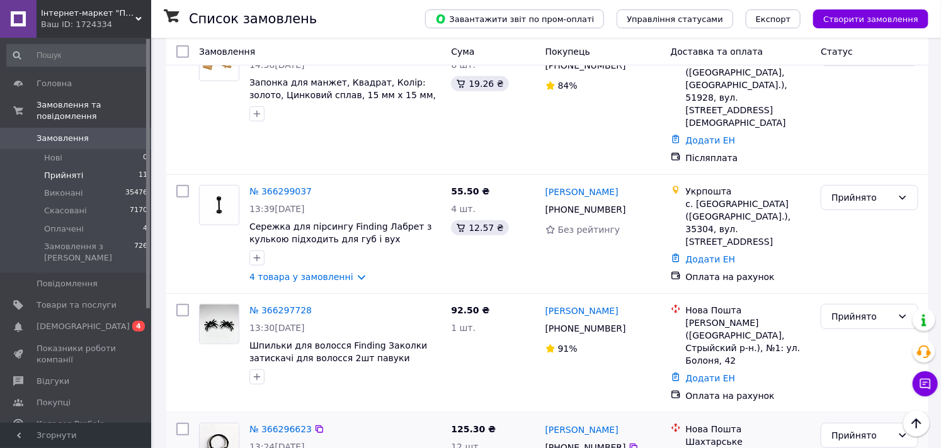
scroll to position [419, 0]
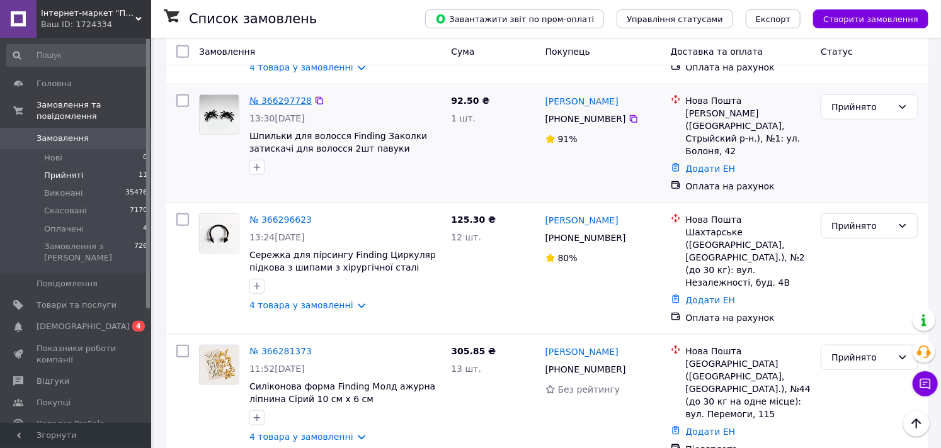
click at [285, 96] on link "№ 366297728" at bounding box center [280, 101] width 62 height 10
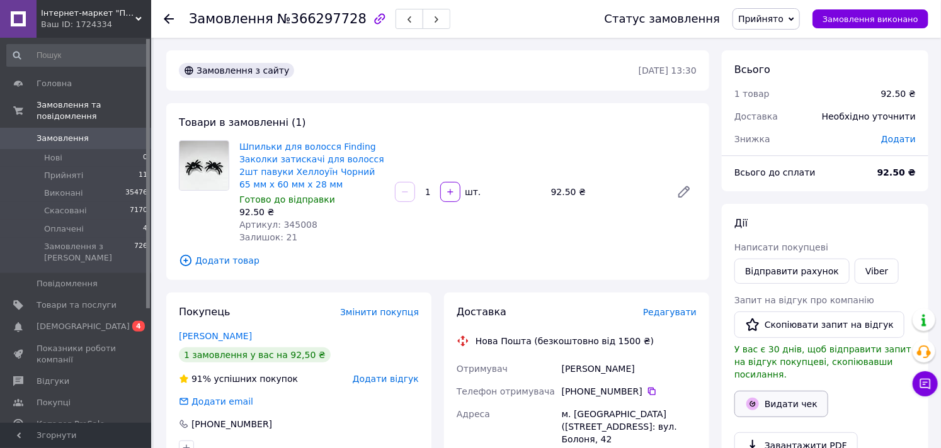
click at [805, 391] on button "Видати чек" at bounding box center [781, 404] width 94 height 26
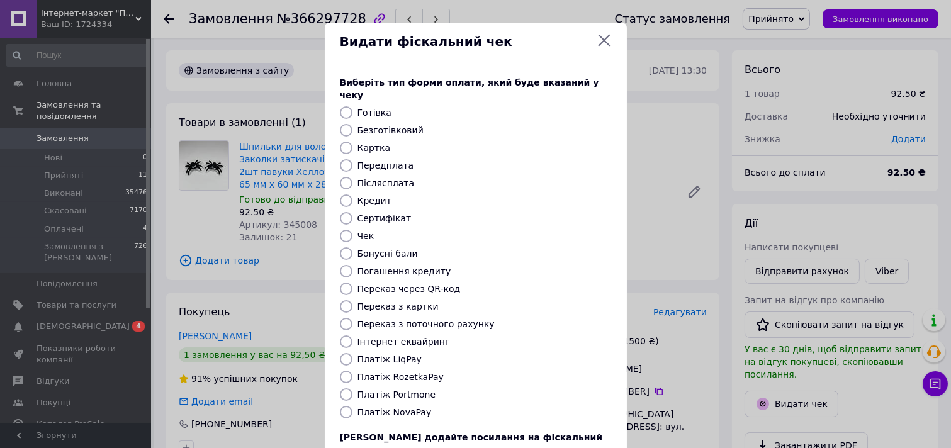
click at [392, 125] on label "Безготівковий" at bounding box center [391, 130] width 66 height 10
click at [353, 124] on input "Безготівковий" at bounding box center [346, 130] width 13 height 13
radio input "true"
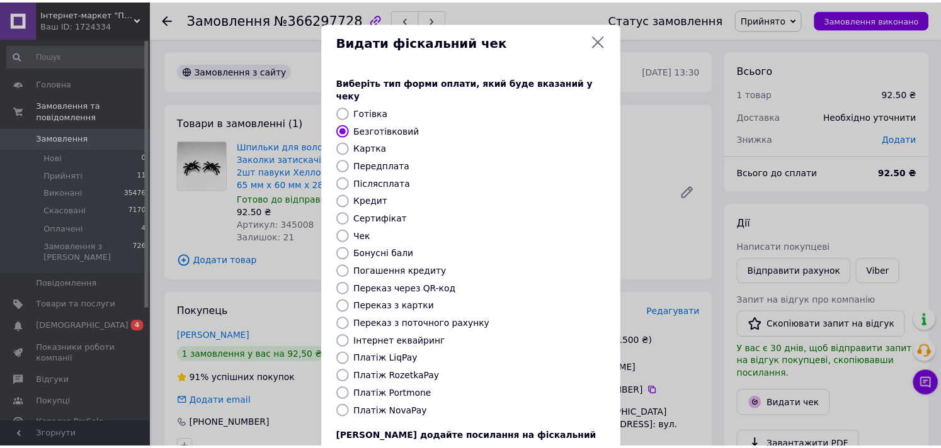
scroll to position [93, 0]
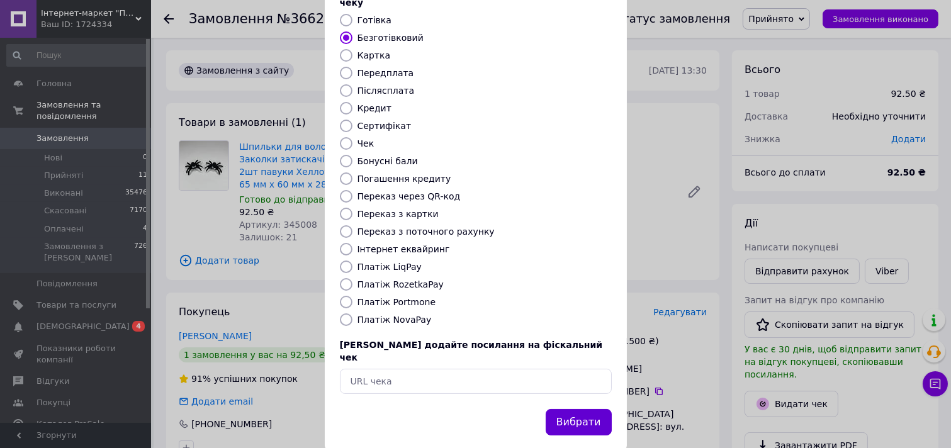
click at [572, 409] on button "Вибрати" at bounding box center [579, 422] width 66 height 27
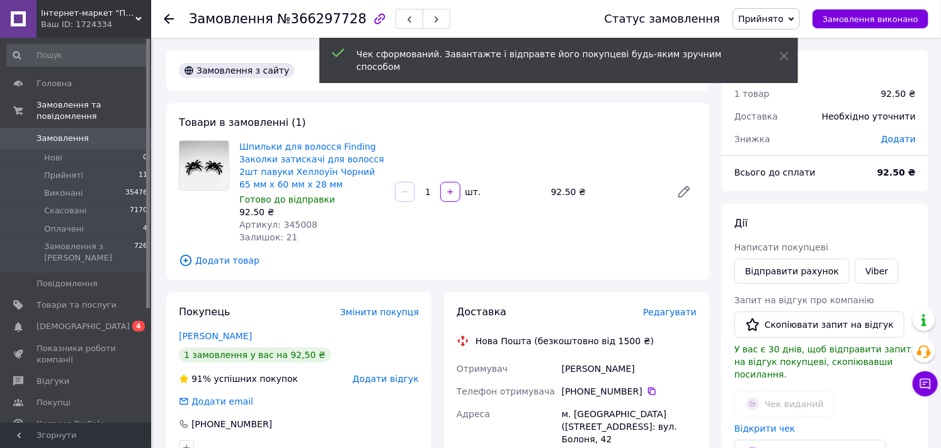
scroll to position [280, 0]
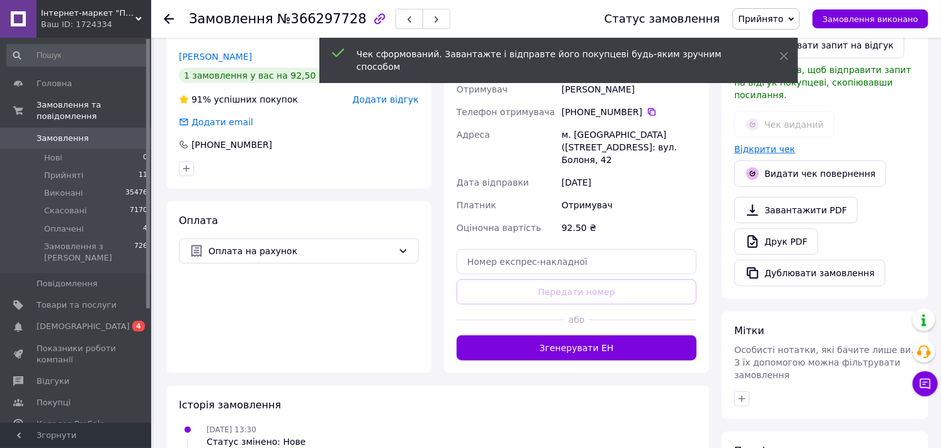
click at [769, 144] on link "Відкрити чек" at bounding box center [764, 149] width 61 height 10
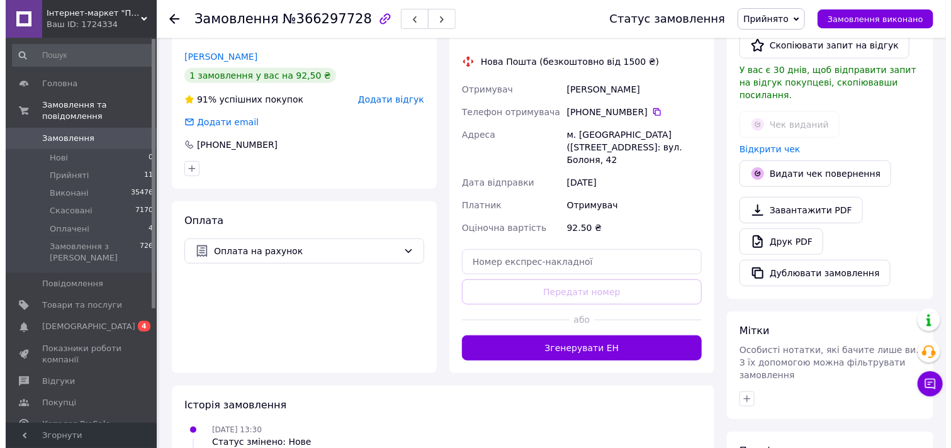
scroll to position [70, 0]
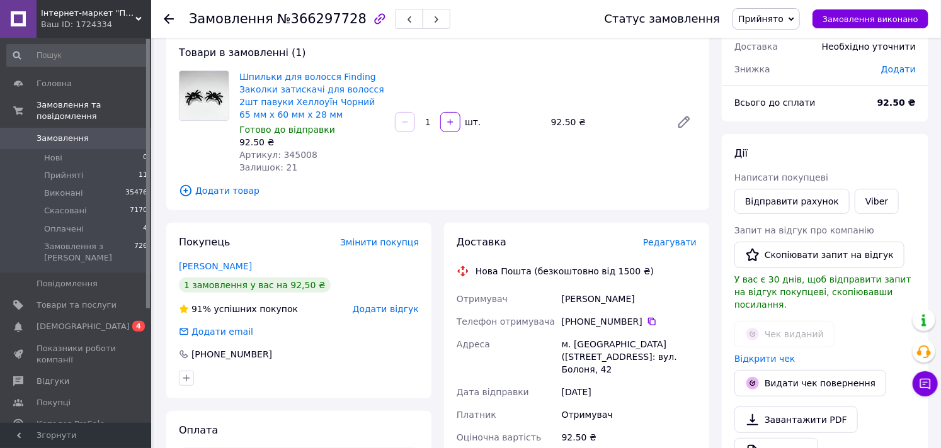
click at [670, 237] on span "Редагувати" at bounding box center [670, 242] width 54 height 10
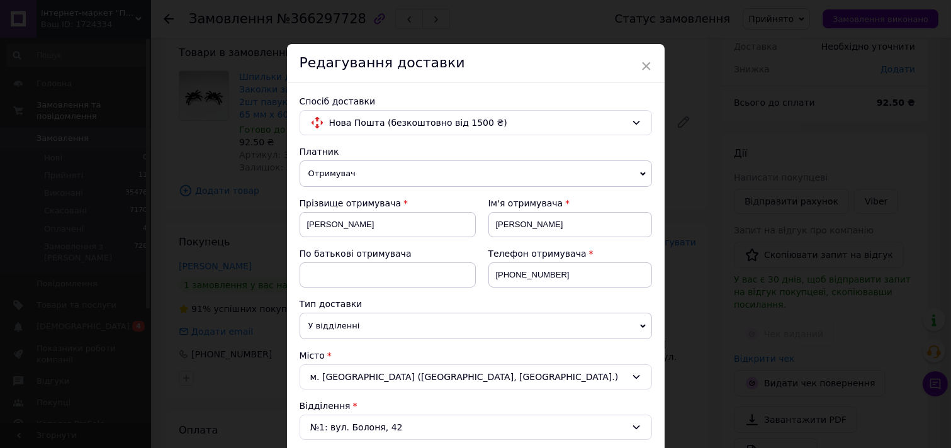
scroll to position [349, 0]
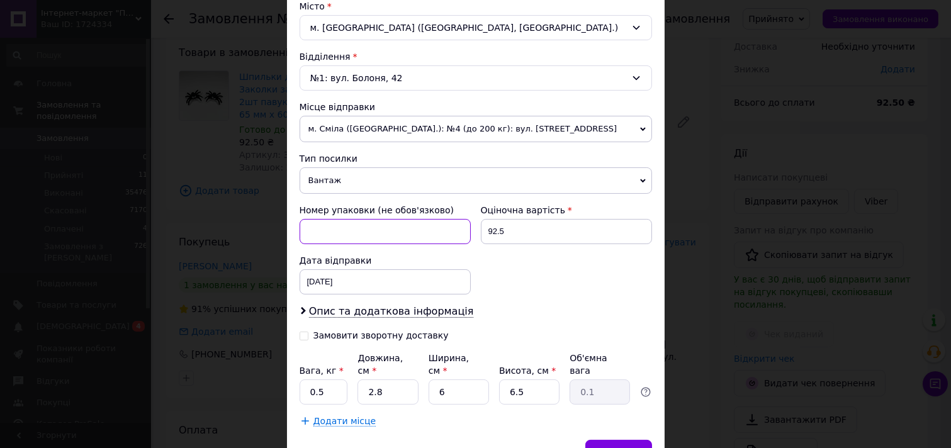
click at [463, 236] on input at bounding box center [385, 231] width 171 height 25
type input "9439620450"
click at [390, 366] on div "Вага, кг * 0.5 Довжина, см * 2.8 Ширина, см * 6 Висота, см * 6.5 Об'ємна вага 0…" at bounding box center [476, 378] width 353 height 53
click at [380, 384] on input "2.8" at bounding box center [388, 392] width 60 height 25
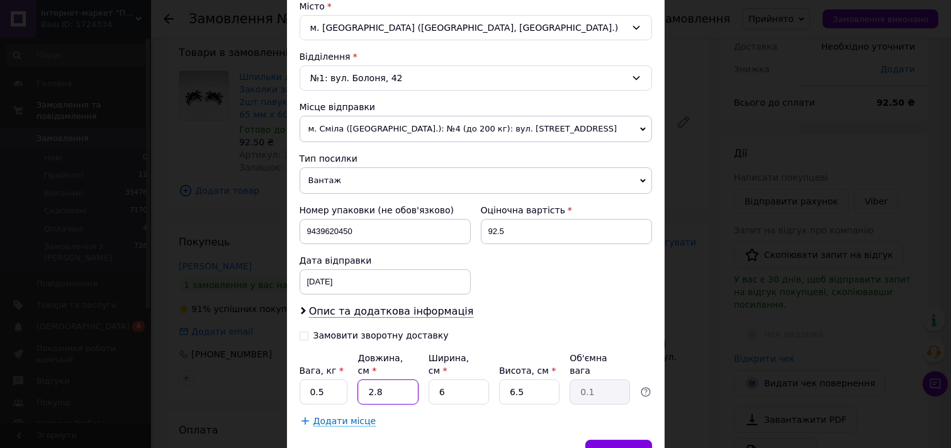
click at [380, 384] on input "2.8" at bounding box center [388, 392] width 60 height 25
type input "5"
click at [441, 382] on input "6" at bounding box center [459, 392] width 60 height 25
drag, startPoint x: 441, startPoint y: 382, endPoint x: 511, endPoint y: 382, distance: 69.9
click at [443, 383] on input "6" at bounding box center [459, 392] width 60 height 25
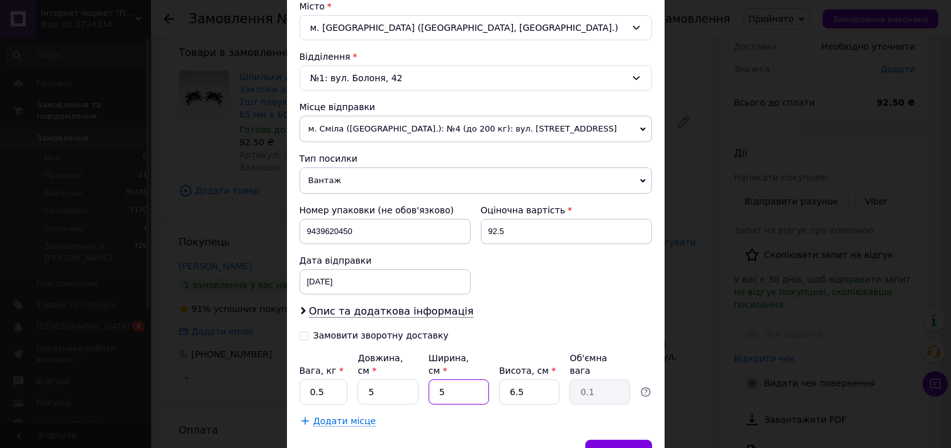
type input "5"
click at [519, 383] on input "6.5" at bounding box center [529, 392] width 60 height 25
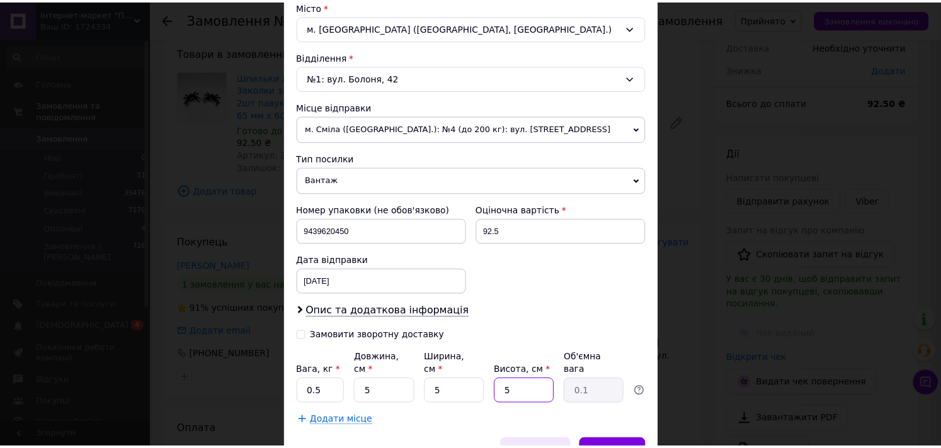
scroll to position [412, 0]
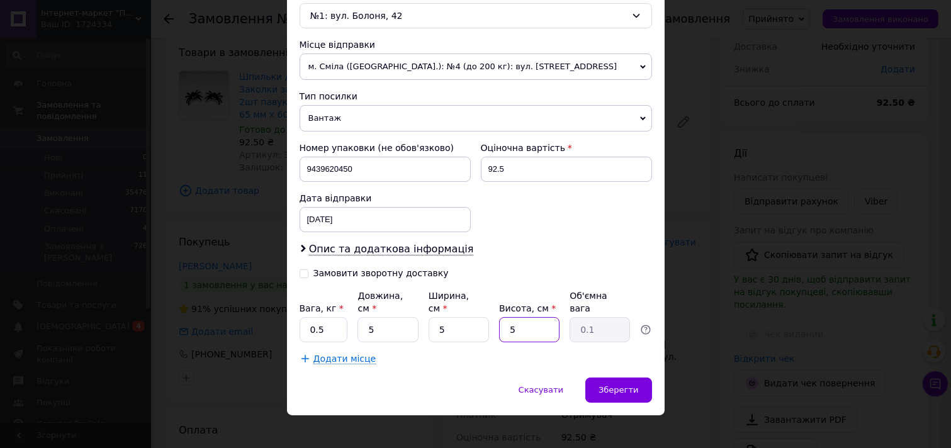
type input "5"
click at [608, 392] on div "Скасувати   Зберегти" at bounding box center [476, 397] width 378 height 38
click at [611, 386] on div "Зберегти" at bounding box center [619, 390] width 66 height 25
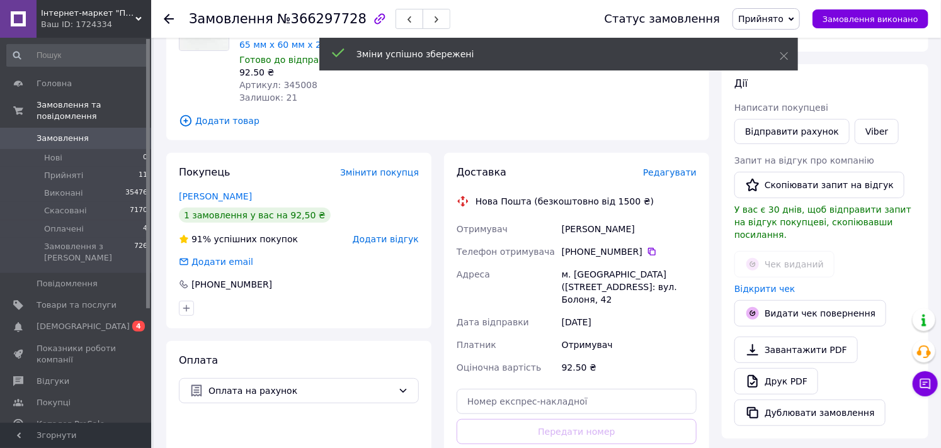
scroll to position [349, 0]
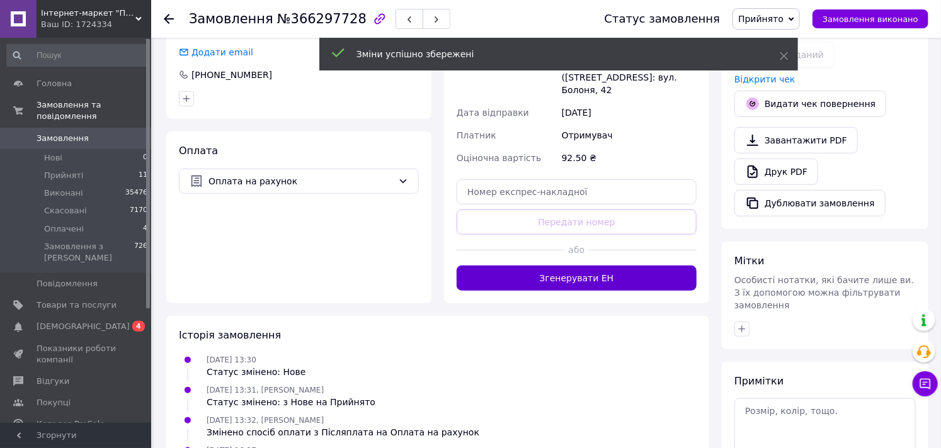
click at [513, 268] on button "Згенерувати ЕН" at bounding box center [576, 278] width 240 height 25
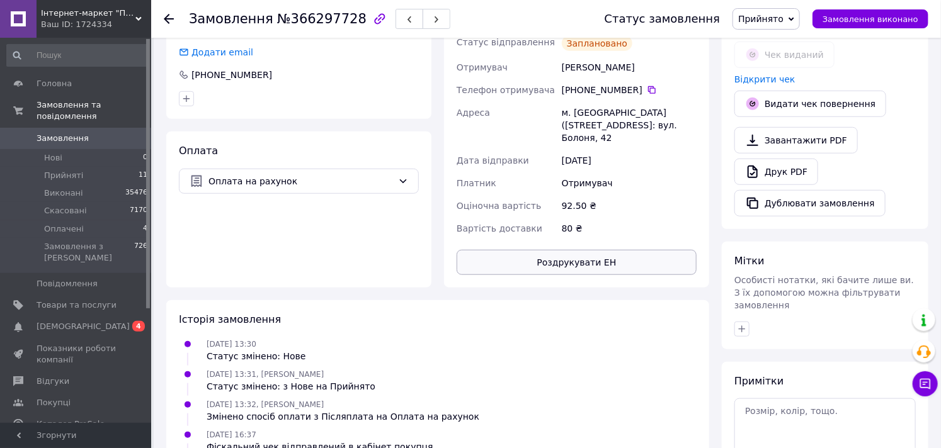
click at [560, 266] on button "Роздрукувати ЕН" at bounding box center [576, 262] width 240 height 25
click at [861, 15] on span "Замовлення виконано" at bounding box center [870, 18] width 96 height 9
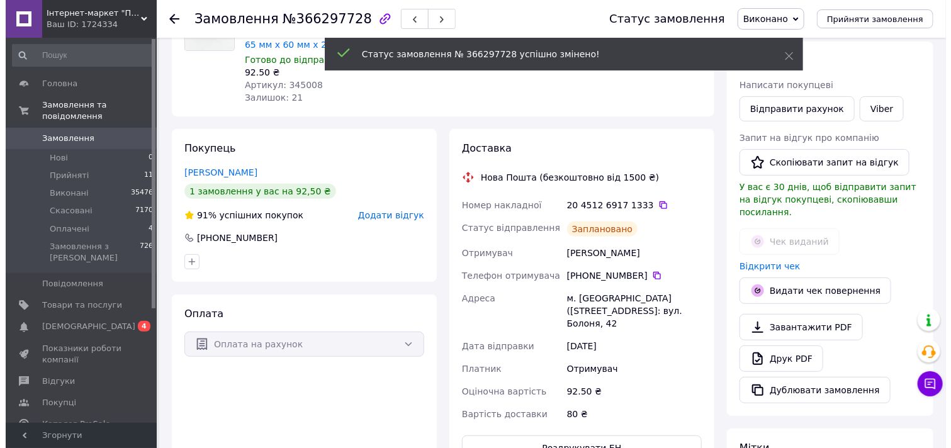
scroll to position [0, 0]
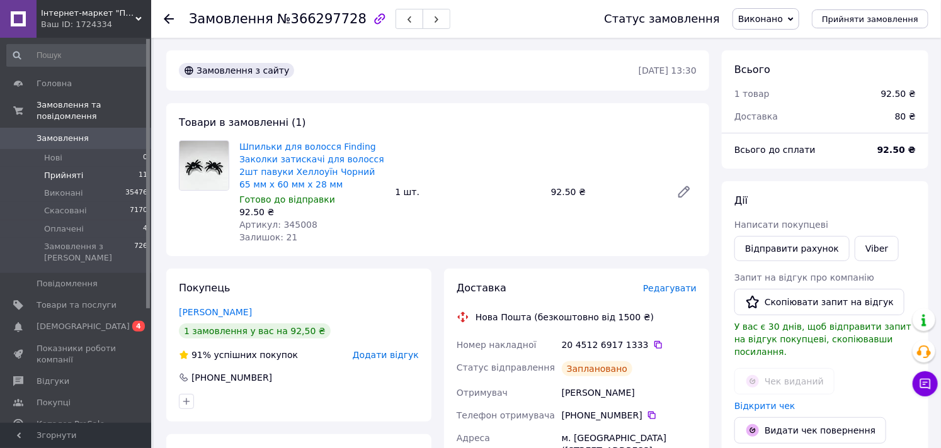
click at [50, 170] on span "Прийняті" at bounding box center [63, 175] width 39 height 11
